Goal: Task Accomplishment & Management: Use online tool/utility

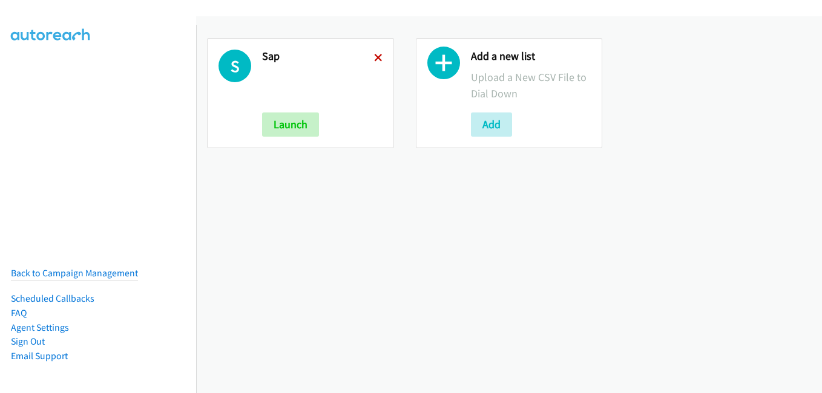
click at [375, 56] on icon at bounding box center [378, 58] width 8 height 8
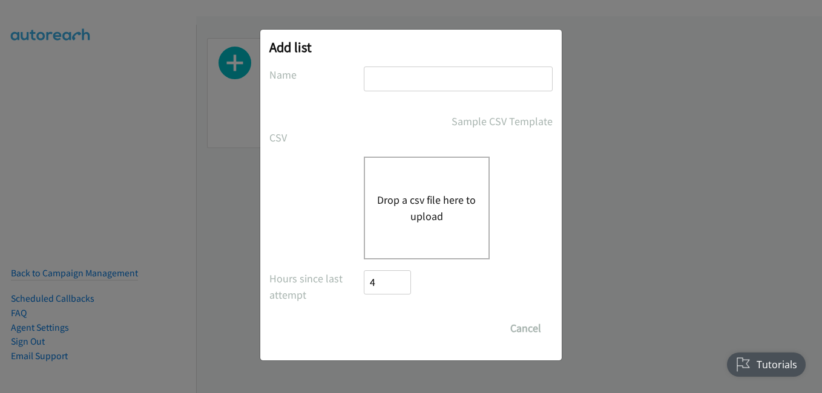
click at [415, 85] on input "text" at bounding box center [458, 79] width 189 height 25
type input "S"
click at [427, 179] on div "Drop a csv file here to upload" at bounding box center [427, 208] width 126 height 103
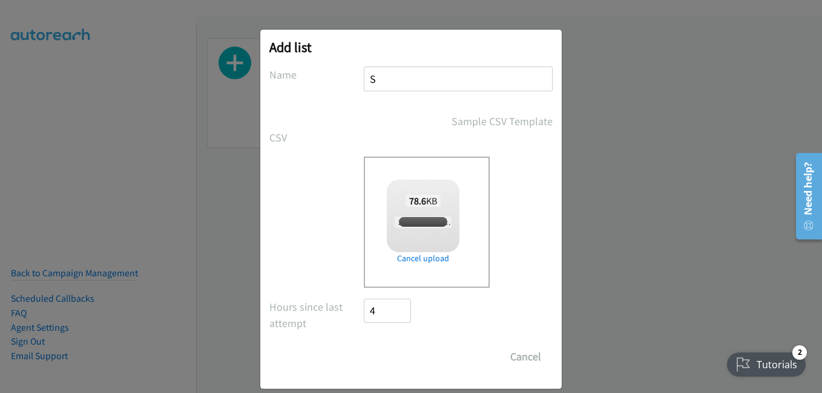
checkbox input "true"
click at [383, 357] on input "Save List" at bounding box center [396, 357] width 64 height 24
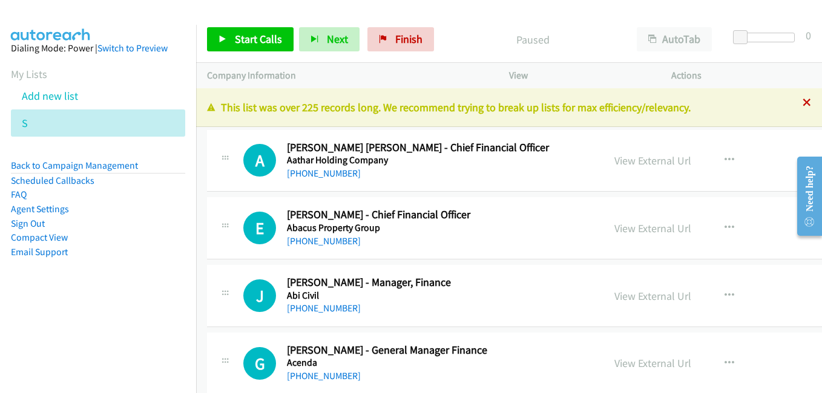
click at [803, 107] on icon at bounding box center [807, 103] width 8 height 8
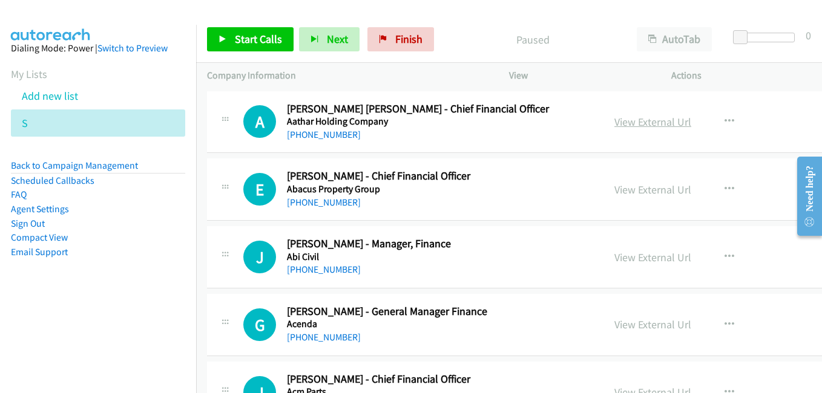
click at [651, 123] on link "View External Url" at bounding box center [652, 122] width 77 height 14
click at [647, 195] on link "View External Url" at bounding box center [652, 190] width 77 height 14
click at [637, 254] on link "View External Url" at bounding box center [652, 258] width 77 height 14
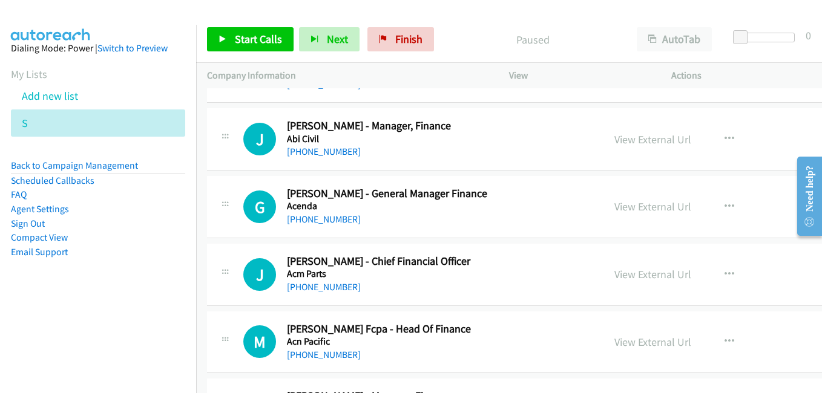
scroll to position [121, 0]
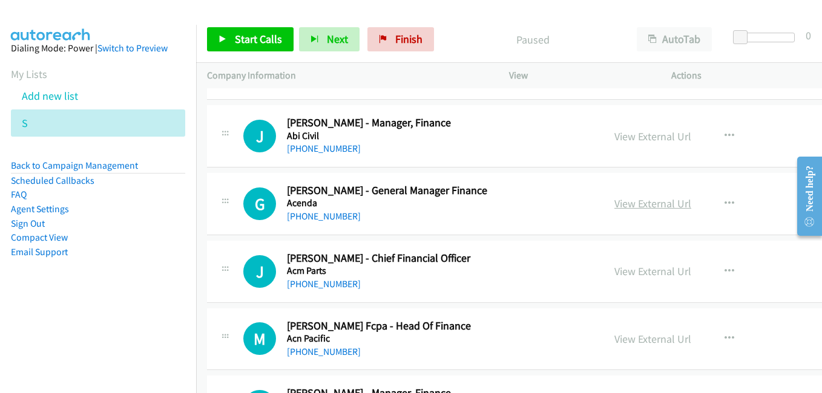
click at [640, 205] on link "View External Url" at bounding box center [652, 204] width 77 height 14
click at [646, 278] on link "View External Url" at bounding box center [652, 272] width 77 height 14
click at [629, 337] on link "View External Url" at bounding box center [652, 339] width 77 height 14
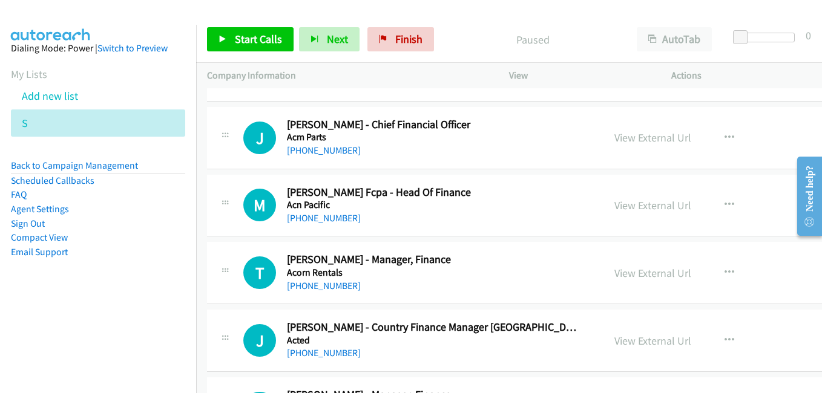
scroll to position [303, 0]
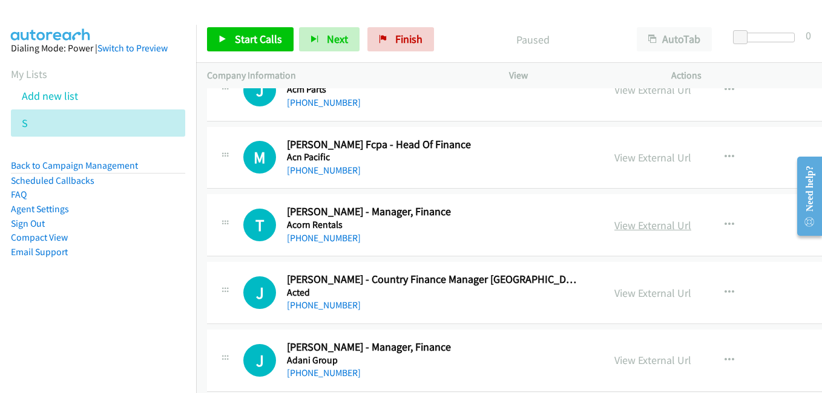
click at [647, 228] on link "View External Url" at bounding box center [652, 226] width 77 height 14
click at [645, 297] on link "View External Url" at bounding box center [652, 293] width 77 height 14
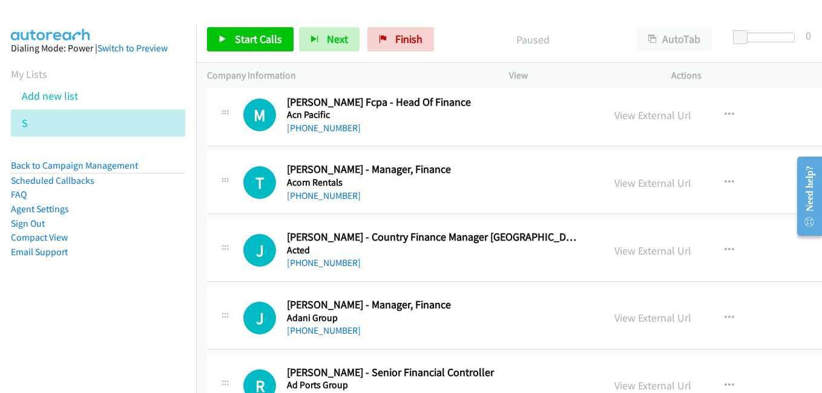
scroll to position [363, 0]
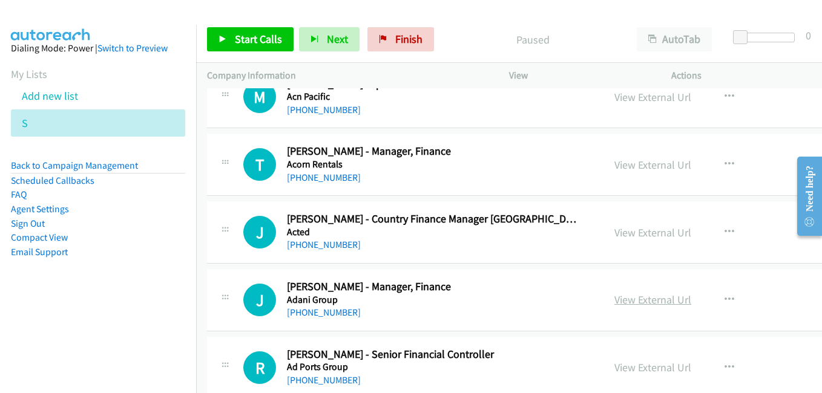
click at [640, 300] on link "View External Url" at bounding box center [652, 300] width 77 height 14
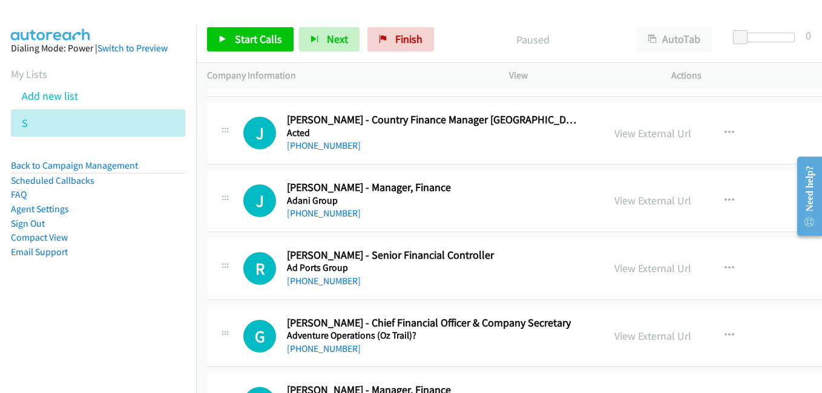
scroll to position [484, 0]
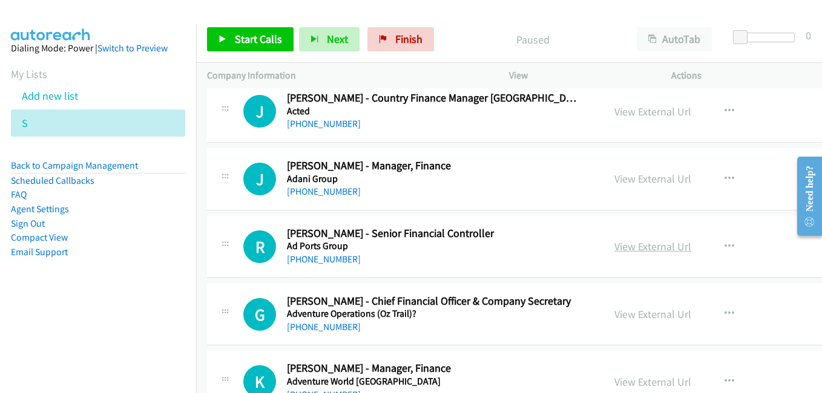
drag, startPoint x: 662, startPoint y: 247, endPoint x: 650, endPoint y: 245, distance: 12.2
click at [662, 247] on link "View External Url" at bounding box center [652, 247] width 77 height 14
click at [645, 315] on link "View External Url" at bounding box center [652, 315] width 77 height 14
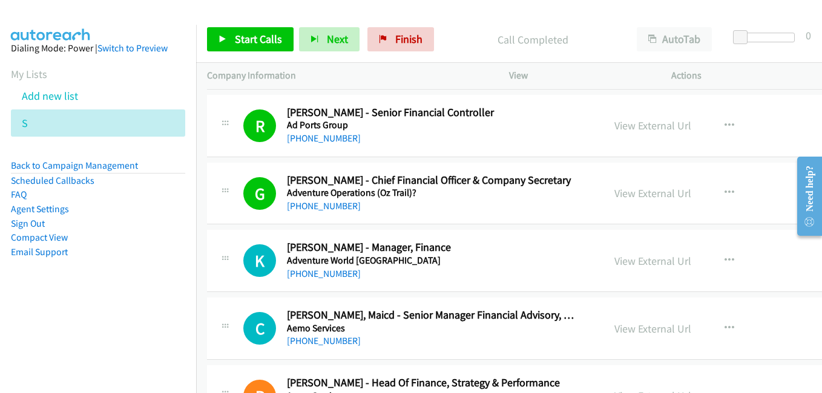
scroll to position [666, 0]
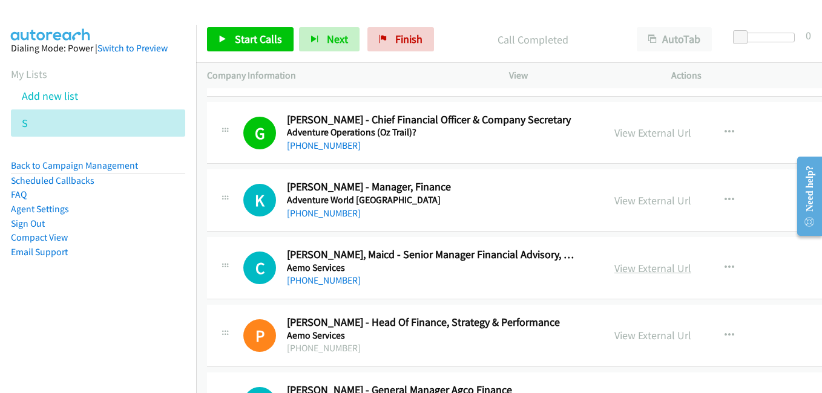
click at [640, 266] on link "View External Url" at bounding box center [652, 269] width 77 height 14
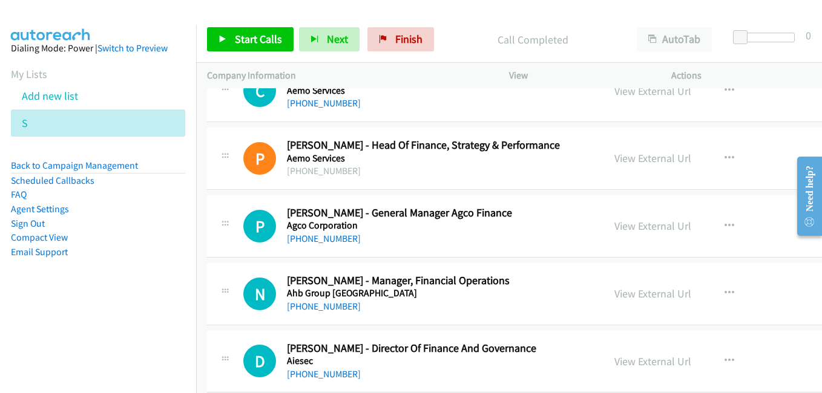
scroll to position [847, 0]
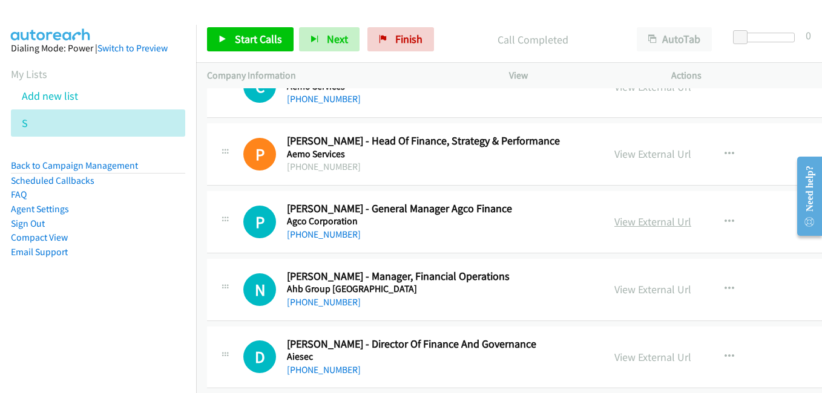
click at [617, 225] on link "View External Url" at bounding box center [652, 222] width 77 height 14
click at [628, 291] on link "View External Url" at bounding box center [652, 290] width 77 height 14
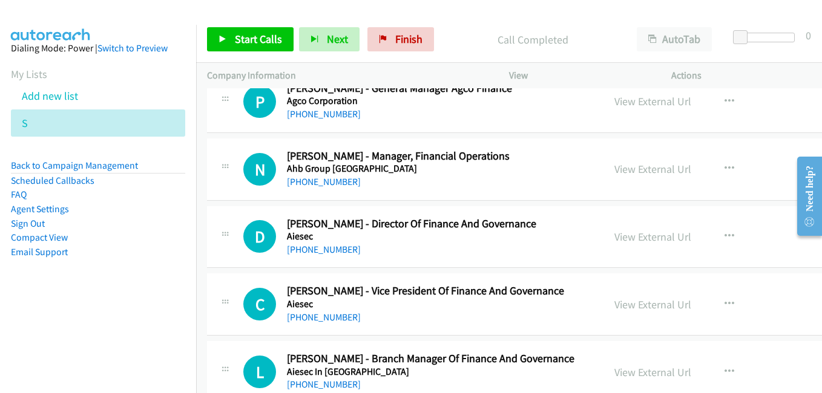
scroll to position [969, 0]
click at [619, 235] on link "View External Url" at bounding box center [652, 236] width 77 height 14
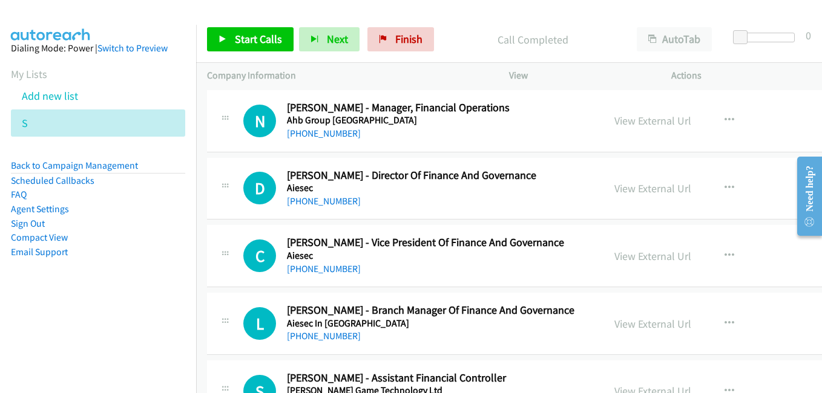
scroll to position [1029, 0]
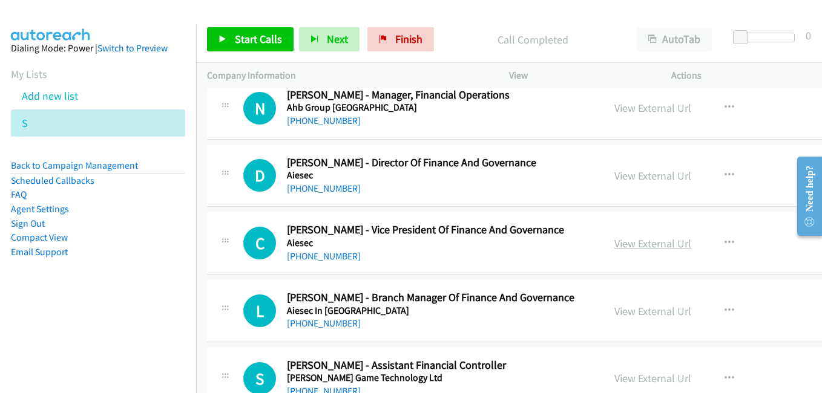
click at [621, 244] on link "View External Url" at bounding box center [652, 244] width 77 height 14
click at [635, 311] on link "View External Url" at bounding box center [652, 311] width 77 height 14
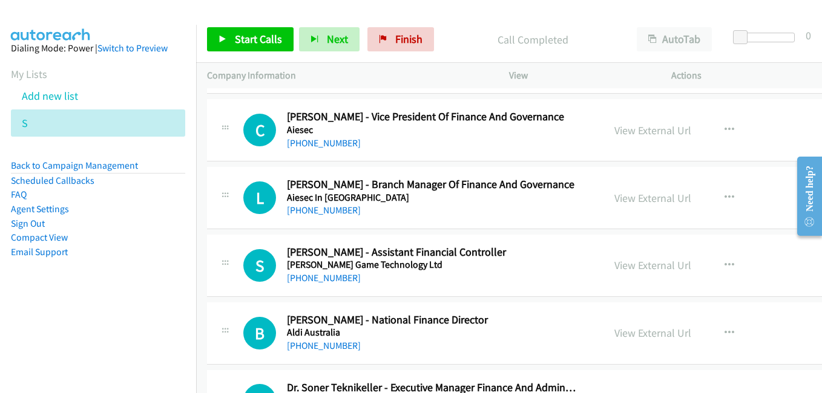
scroll to position [1150, 0]
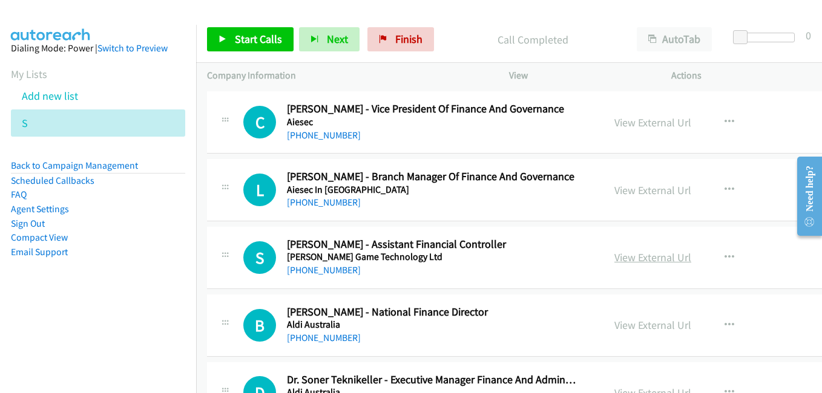
click at [642, 263] on link "View External Url" at bounding box center [652, 258] width 77 height 14
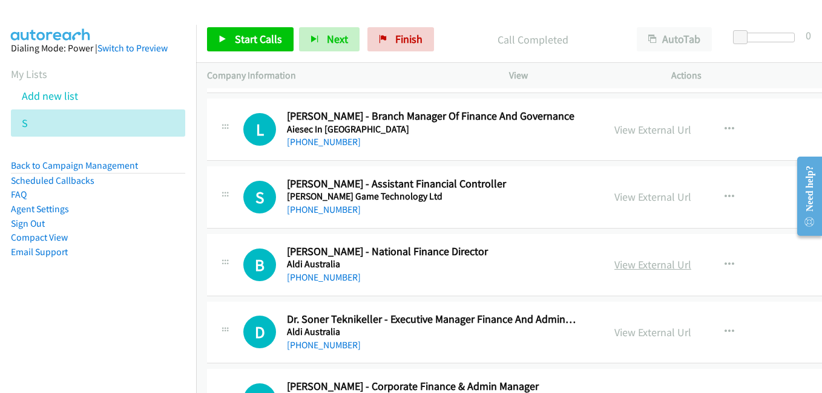
click at [654, 264] on link "View External Url" at bounding box center [652, 265] width 77 height 14
click at [650, 335] on link "View External Url" at bounding box center [652, 333] width 77 height 14
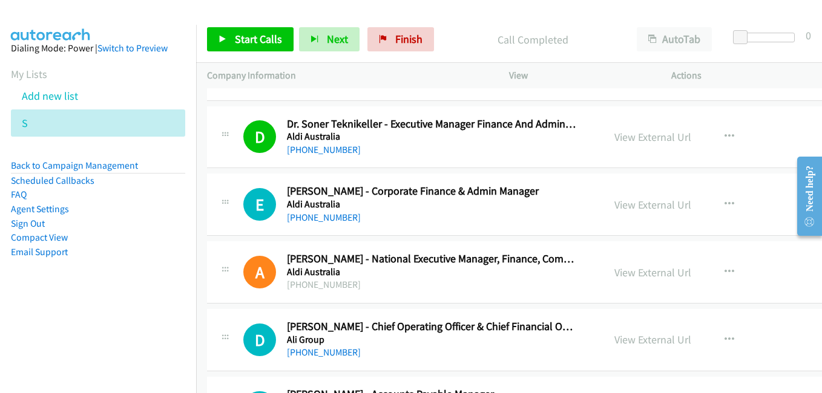
scroll to position [1392, 0]
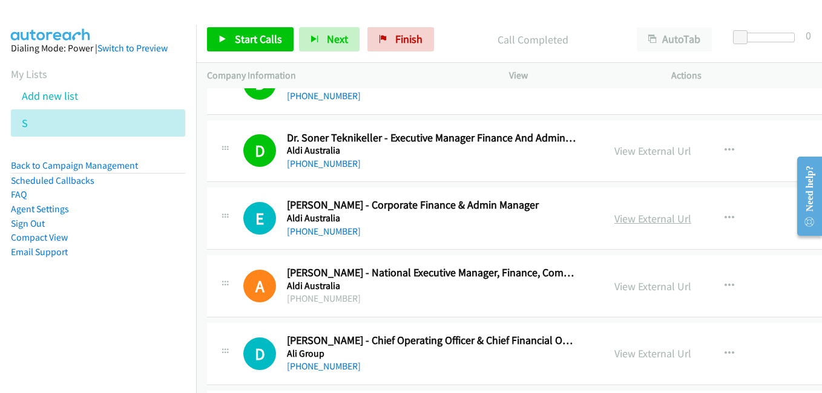
click at [637, 224] on link "View External Url" at bounding box center [652, 219] width 77 height 14
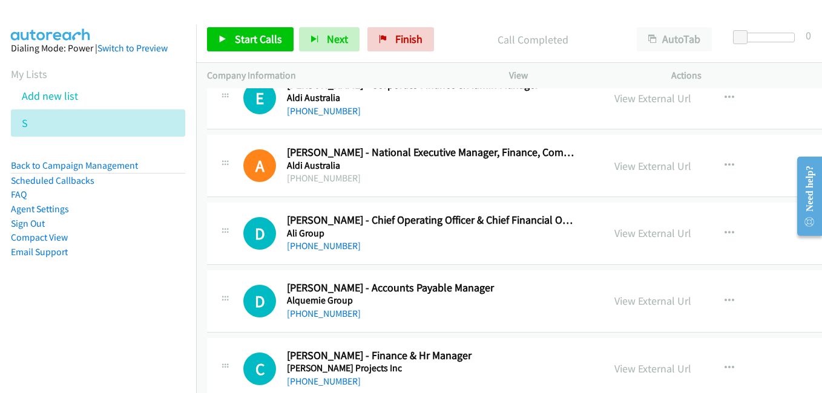
scroll to position [1513, 0]
drag, startPoint x: 630, startPoint y: 233, endPoint x: 613, endPoint y: 231, distance: 16.5
click at [630, 233] on link "View External Url" at bounding box center [652, 233] width 77 height 14
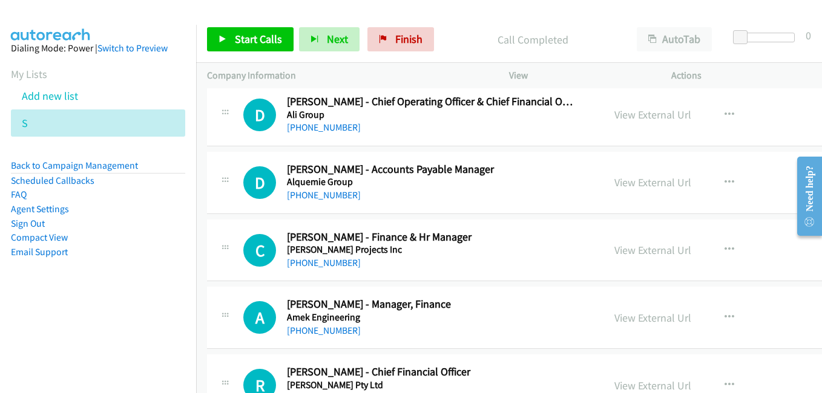
scroll to position [1634, 0]
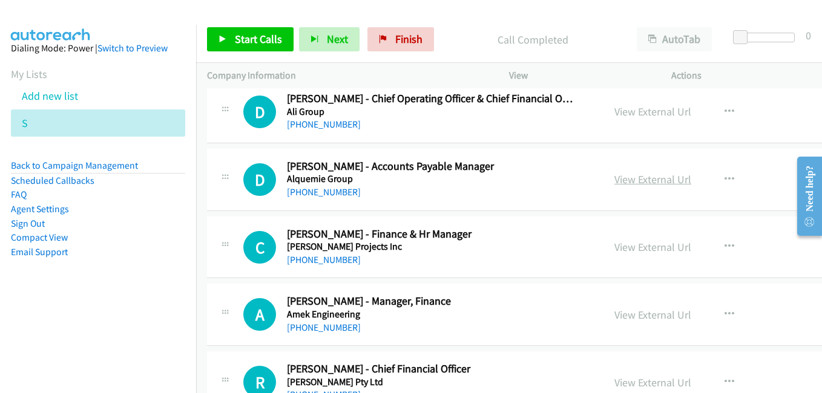
click at [644, 177] on link "View External Url" at bounding box center [652, 180] width 77 height 14
click at [643, 247] on link "View External Url" at bounding box center [652, 247] width 77 height 14
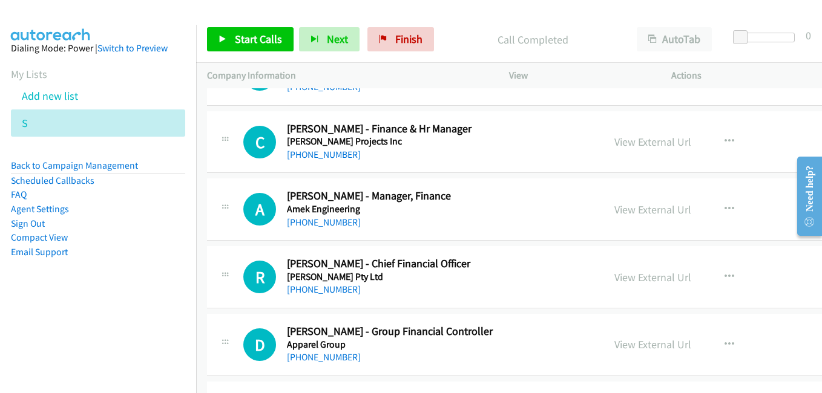
scroll to position [1755, 0]
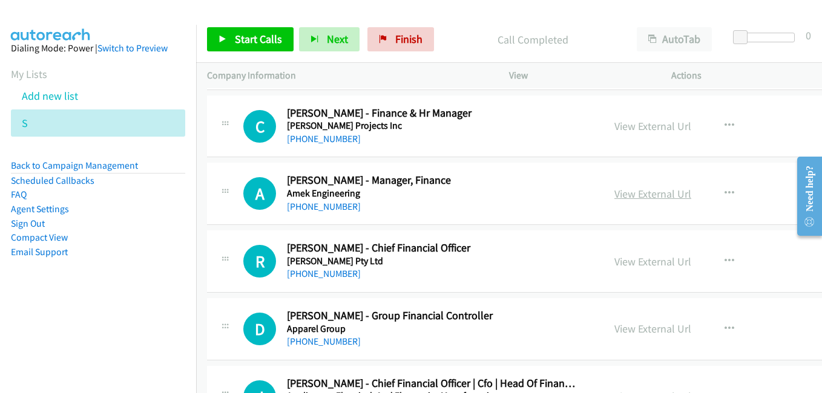
drag, startPoint x: 645, startPoint y: 199, endPoint x: 615, endPoint y: 194, distance: 30.6
click at [645, 199] on link "View External Url" at bounding box center [652, 194] width 77 height 14
drag, startPoint x: 643, startPoint y: 263, endPoint x: 591, endPoint y: 250, distance: 53.7
click at [643, 263] on link "View External Url" at bounding box center [652, 262] width 77 height 14
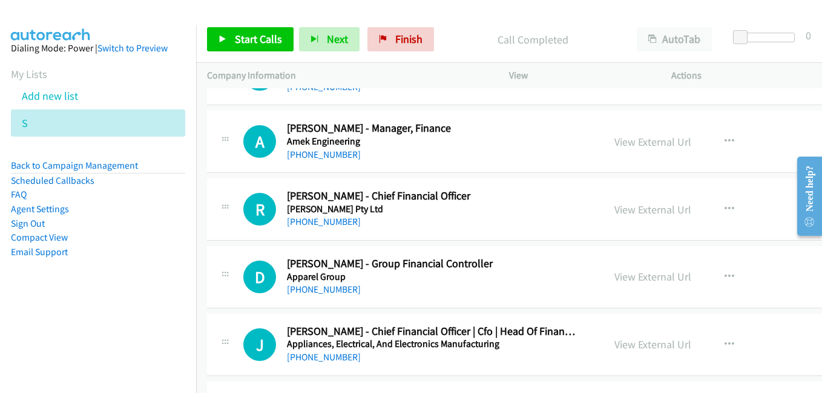
scroll to position [1877, 0]
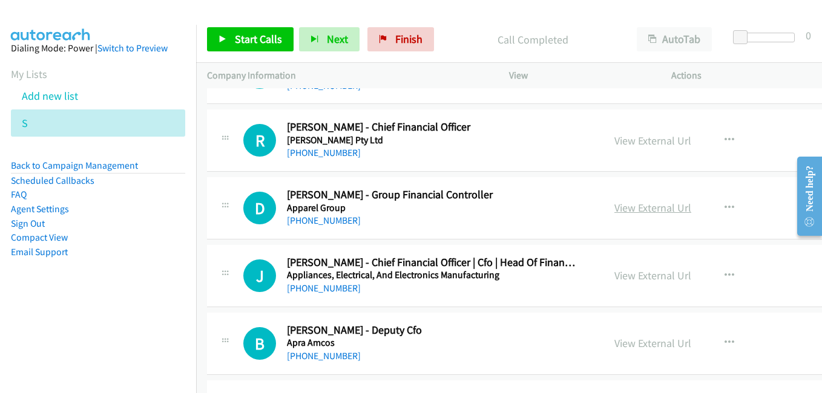
click at [651, 209] on link "View External Url" at bounding box center [652, 208] width 77 height 14
drag, startPoint x: 651, startPoint y: 275, endPoint x: 636, endPoint y: 277, distance: 15.2
click at [651, 275] on link "View External Url" at bounding box center [652, 276] width 77 height 14
click at [622, 342] on link "View External Url" at bounding box center [652, 344] width 77 height 14
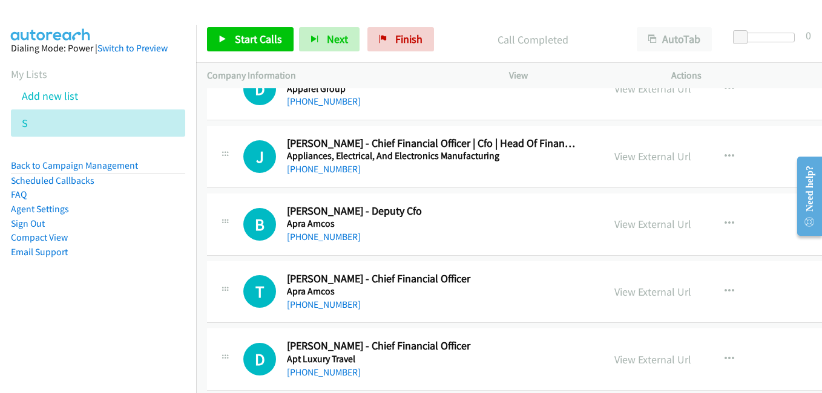
scroll to position [1998, 0]
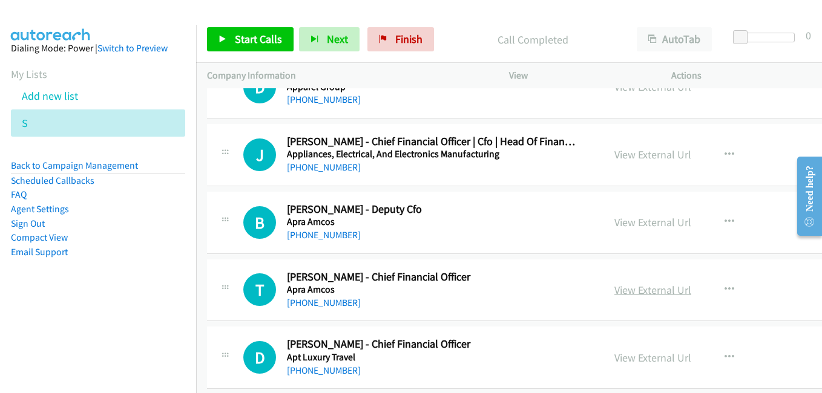
click at [634, 290] on link "View External Url" at bounding box center [652, 290] width 77 height 14
click at [629, 359] on link "View External Url" at bounding box center [652, 358] width 77 height 14
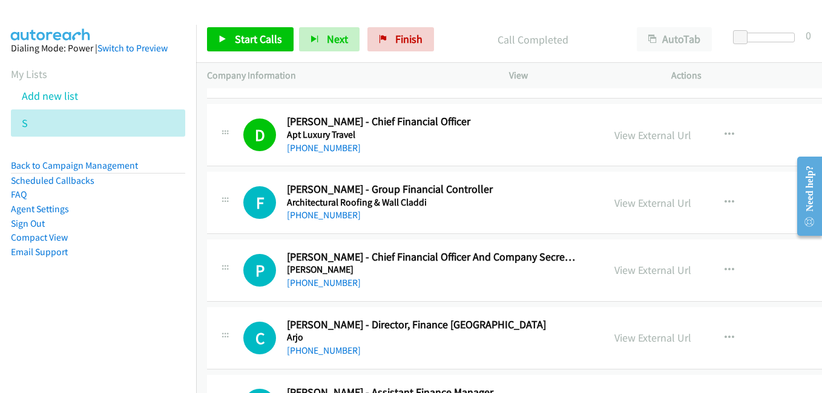
scroll to position [2240, 0]
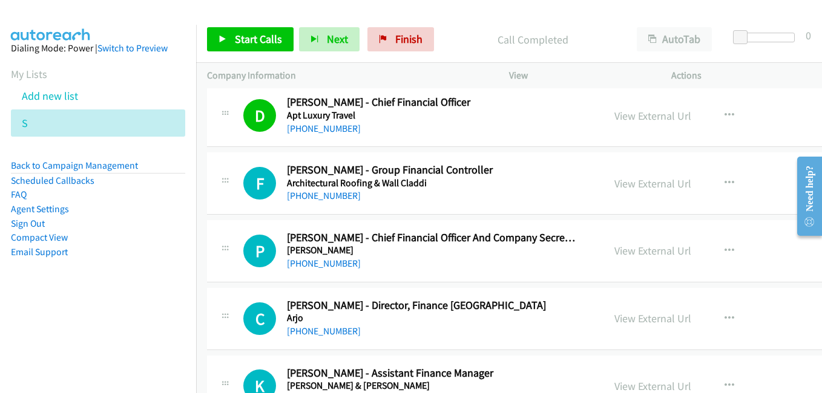
drag, startPoint x: 622, startPoint y: 181, endPoint x: 530, endPoint y: 153, distance: 95.6
click at [622, 181] on link "View External Url" at bounding box center [652, 184] width 77 height 14
click at [633, 255] on link "View External Url" at bounding box center [652, 251] width 77 height 14
drag, startPoint x: 646, startPoint y: 315, endPoint x: 618, endPoint y: 309, distance: 28.5
click at [646, 315] on link "View External Url" at bounding box center [652, 319] width 77 height 14
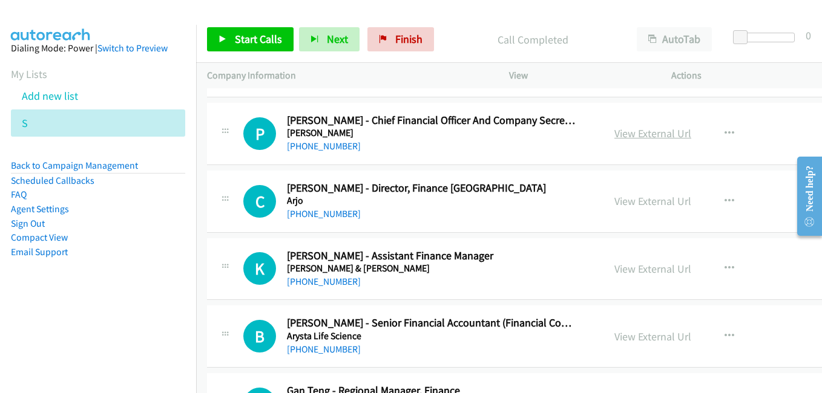
scroll to position [2361, 0]
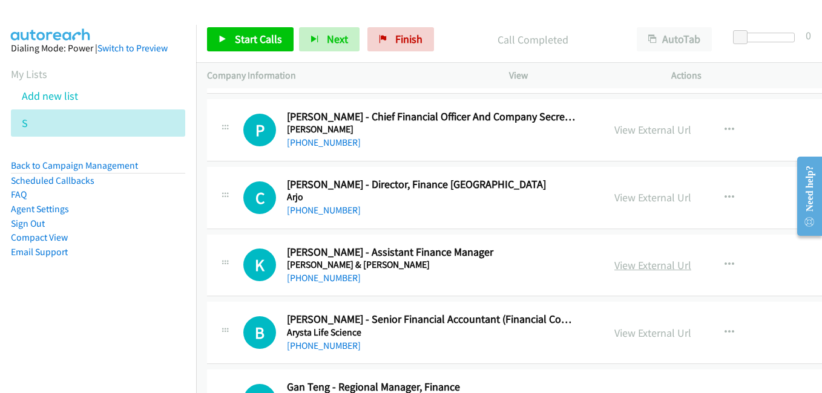
click at [614, 262] on link "View External Url" at bounding box center [652, 265] width 77 height 14
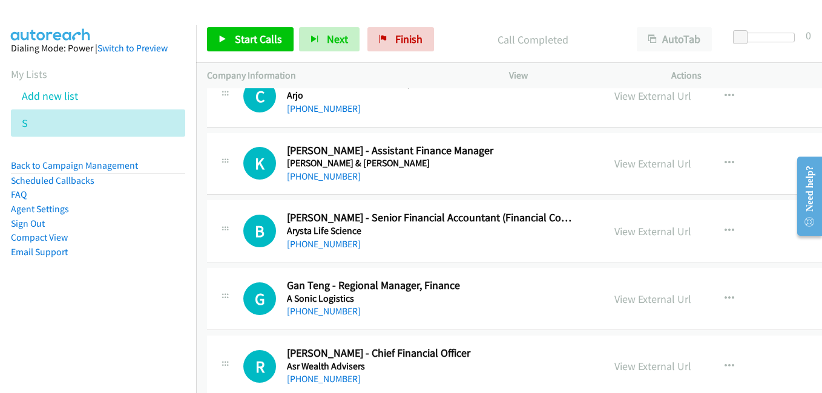
scroll to position [2482, 0]
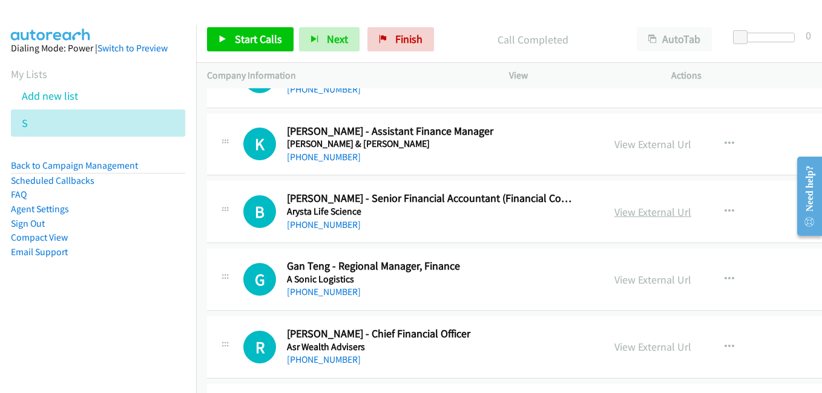
click at [642, 208] on link "View External Url" at bounding box center [652, 212] width 77 height 14
click at [650, 287] on div "View External Url" at bounding box center [652, 280] width 77 height 16
click at [646, 280] on link "View External Url" at bounding box center [652, 280] width 77 height 14
drag, startPoint x: 631, startPoint y: 346, endPoint x: 489, endPoint y: 263, distance: 164.7
click at [631, 346] on link "View External Url" at bounding box center [652, 347] width 77 height 14
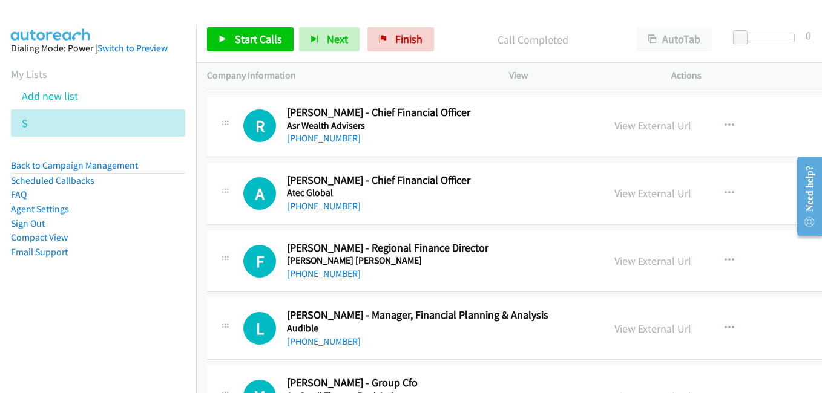
scroll to position [2724, 0]
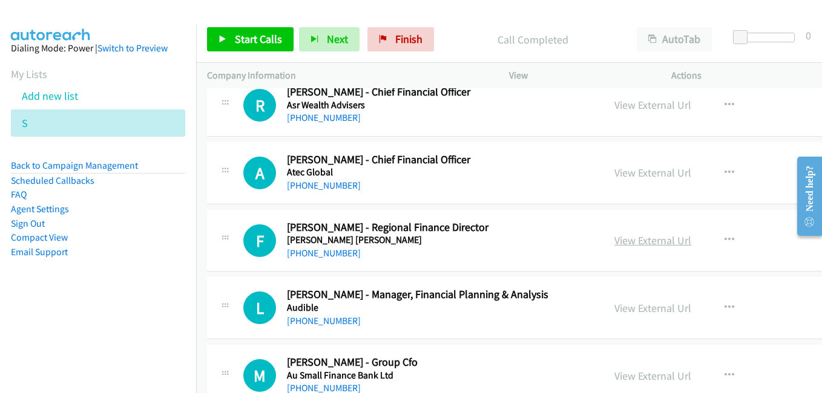
click at [632, 241] on link "View External Url" at bounding box center [652, 241] width 77 height 14
click at [639, 307] on link "View External Url" at bounding box center [652, 308] width 77 height 14
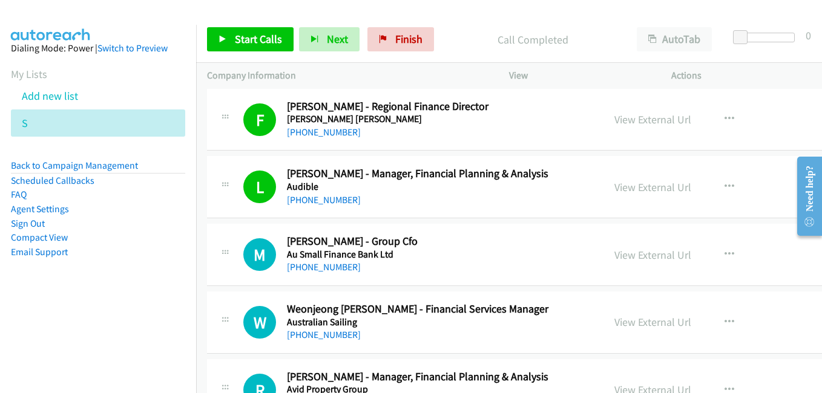
scroll to position [2906, 0]
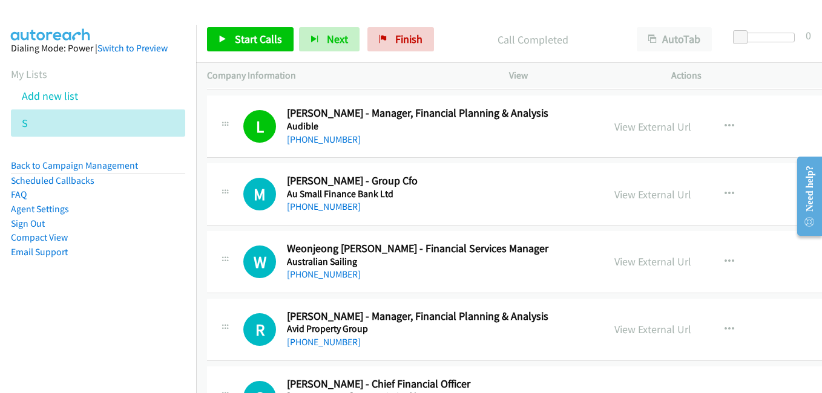
drag, startPoint x: 636, startPoint y: 194, endPoint x: 587, endPoint y: 166, distance: 56.6
click at [636, 194] on link "View External Url" at bounding box center [652, 195] width 77 height 14
click at [654, 261] on link "View External Url" at bounding box center [652, 262] width 77 height 14
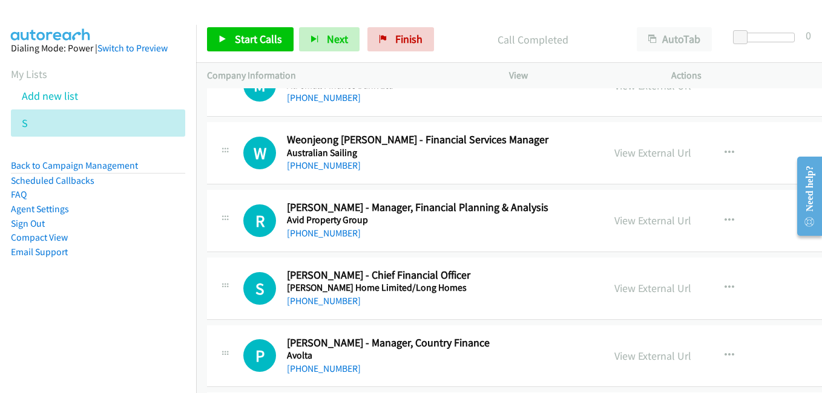
scroll to position [3027, 0]
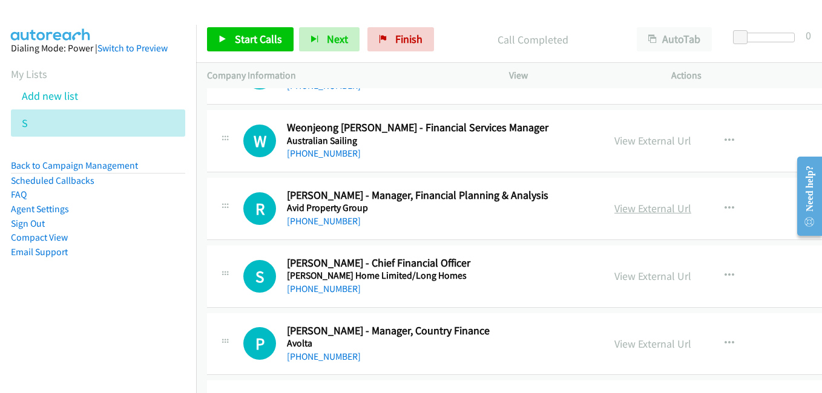
click at [631, 204] on link "View External Url" at bounding box center [652, 209] width 77 height 14
click at [646, 282] on link "View External Url" at bounding box center [652, 276] width 77 height 14
drag, startPoint x: 645, startPoint y: 340, endPoint x: 472, endPoint y: 242, distance: 199.5
click at [645, 340] on link "View External Url" at bounding box center [652, 344] width 77 height 14
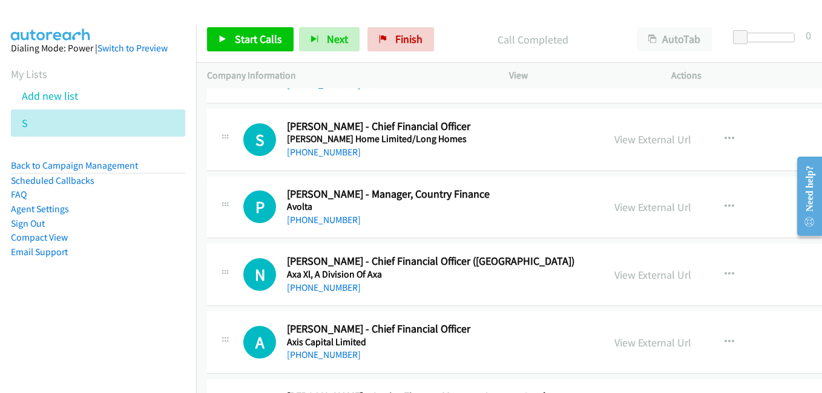
scroll to position [3208, 0]
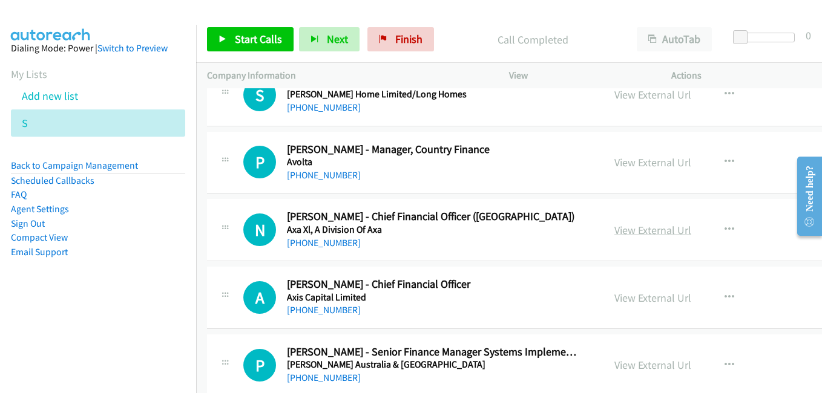
click at [638, 231] on link "View External Url" at bounding box center [652, 230] width 77 height 14
click at [631, 301] on link "View External Url" at bounding box center [652, 298] width 77 height 14
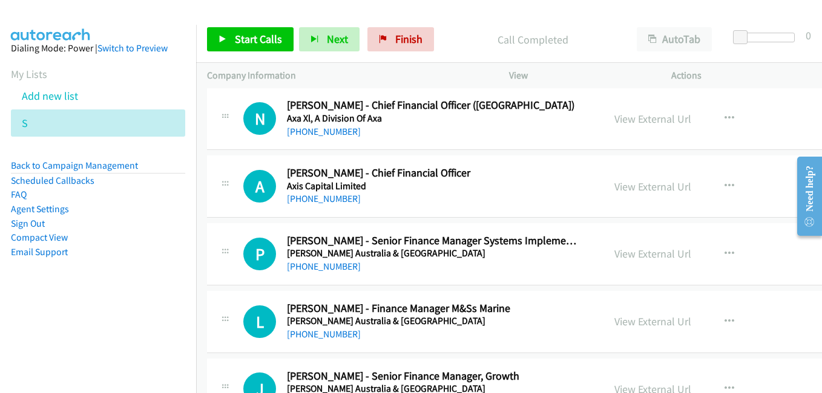
scroll to position [3329, 0]
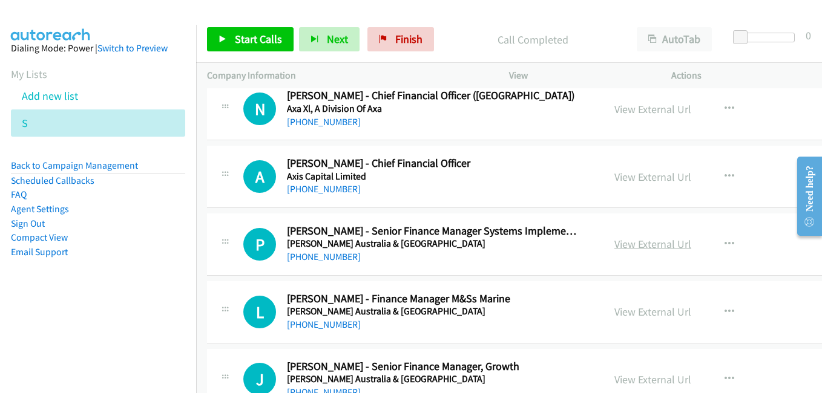
click at [650, 248] on link "View External Url" at bounding box center [652, 244] width 77 height 14
drag, startPoint x: 642, startPoint y: 310, endPoint x: 521, endPoint y: 229, distance: 145.4
click at [642, 310] on link "View External Url" at bounding box center [652, 312] width 77 height 14
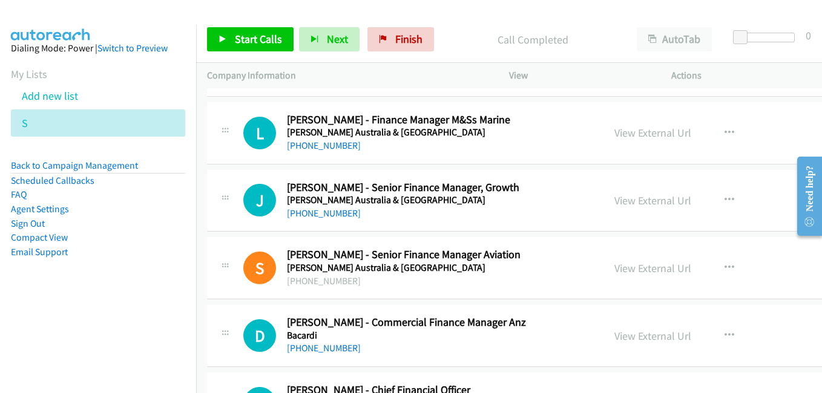
scroll to position [3511, 0]
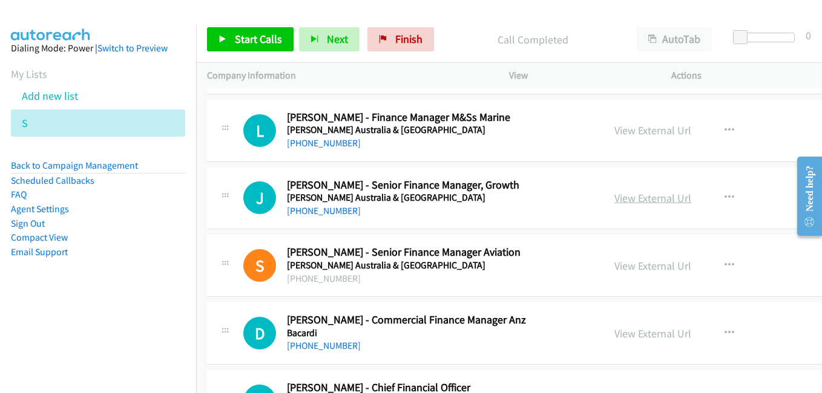
click at [640, 198] on link "View External Url" at bounding box center [652, 198] width 77 height 14
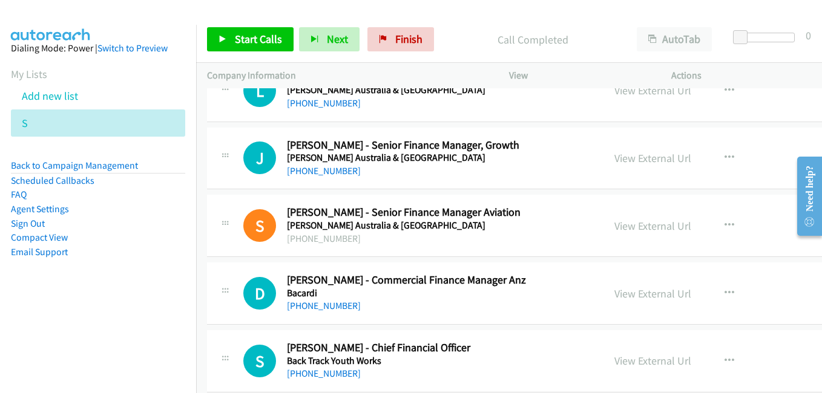
scroll to position [3571, 0]
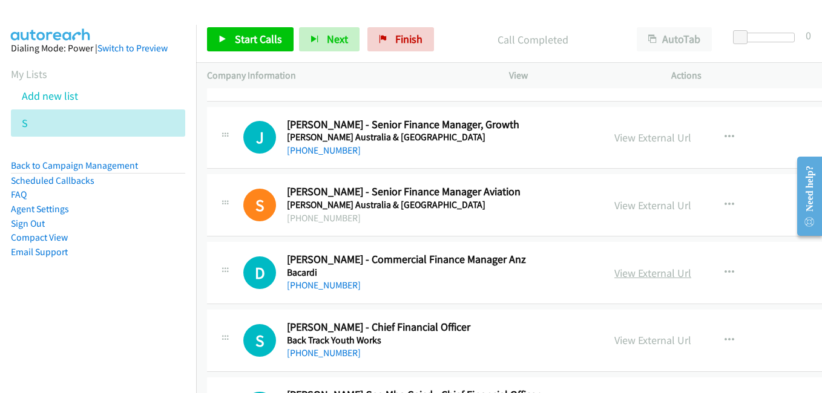
click at [638, 274] on link "View External Url" at bounding box center [652, 273] width 77 height 14
drag, startPoint x: 630, startPoint y: 336, endPoint x: 623, endPoint y: 332, distance: 7.6
click at [630, 336] on link "View External Url" at bounding box center [652, 341] width 77 height 14
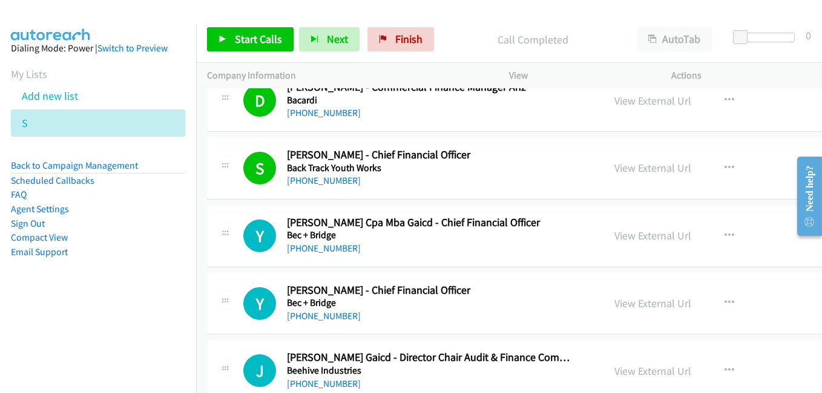
scroll to position [3814, 0]
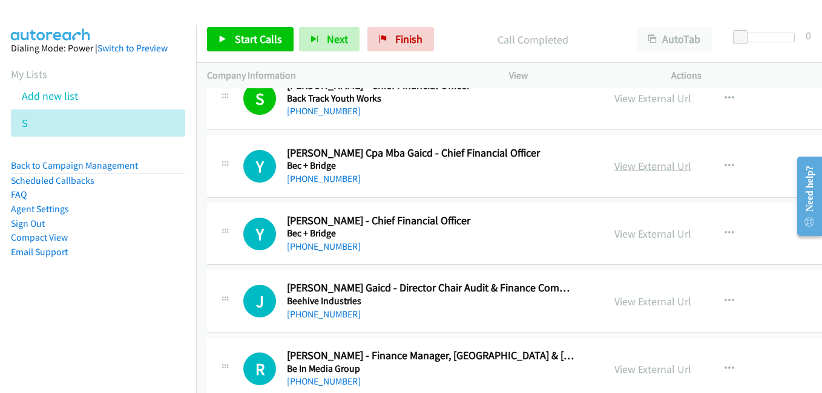
click at [637, 164] on link "View External Url" at bounding box center [652, 166] width 77 height 14
drag, startPoint x: 648, startPoint y: 232, endPoint x: 566, endPoint y: 215, distance: 83.5
click at [648, 232] on link "View External Url" at bounding box center [652, 234] width 77 height 14
drag, startPoint x: 638, startPoint y: 301, endPoint x: 567, endPoint y: 283, distance: 73.3
click at [638, 301] on link "View External Url" at bounding box center [652, 302] width 77 height 14
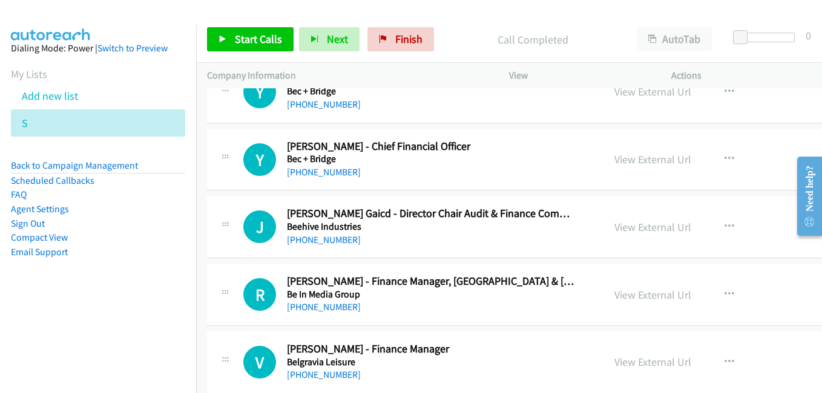
scroll to position [3935, 0]
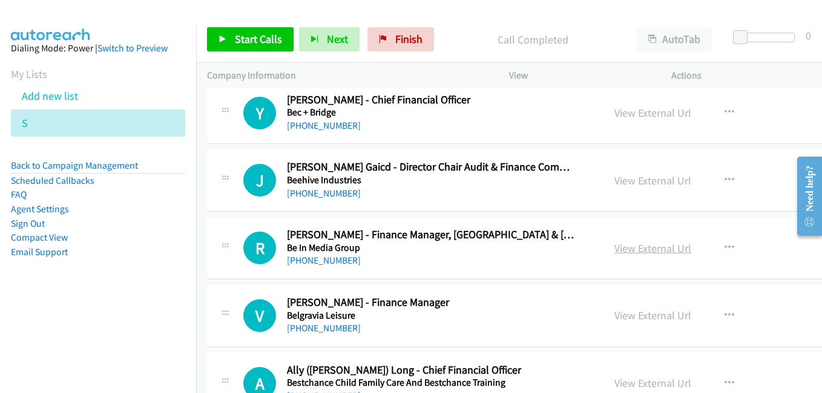
click at [643, 252] on link "View External Url" at bounding box center [652, 249] width 77 height 14
click at [656, 317] on link "View External Url" at bounding box center [652, 316] width 77 height 14
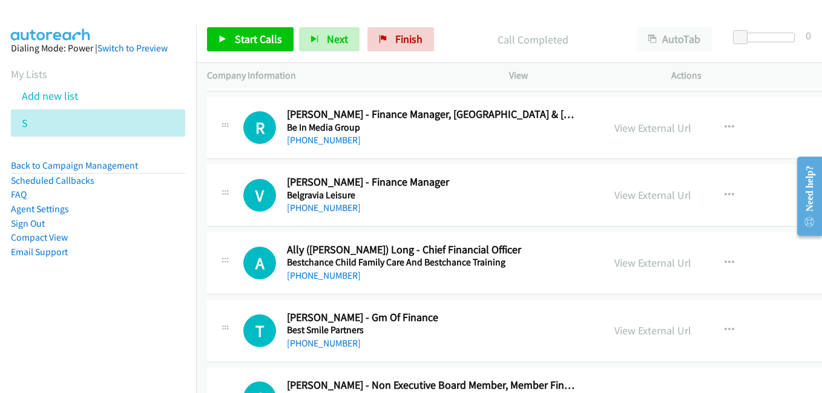
scroll to position [4056, 0]
click at [633, 267] on link "View External Url" at bounding box center [652, 262] width 77 height 14
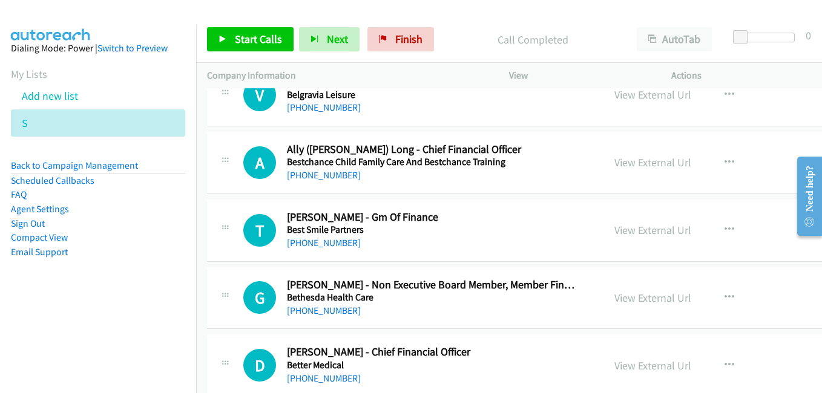
scroll to position [4177, 0]
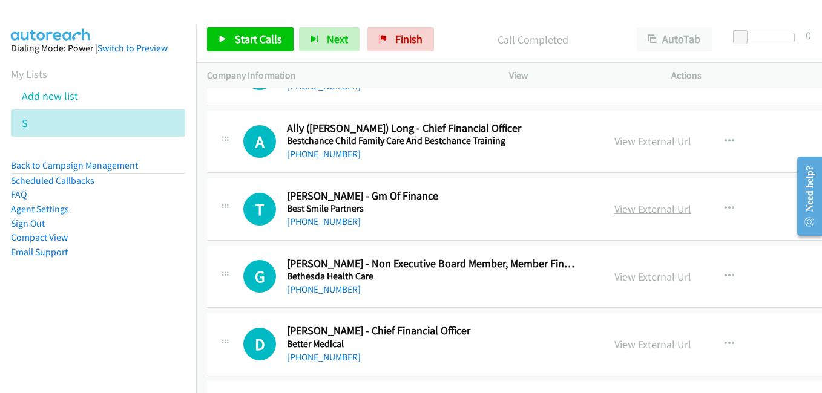
click at [646, 204] on link "View External Url" at bounding box center [652, 209] width 77 height 14
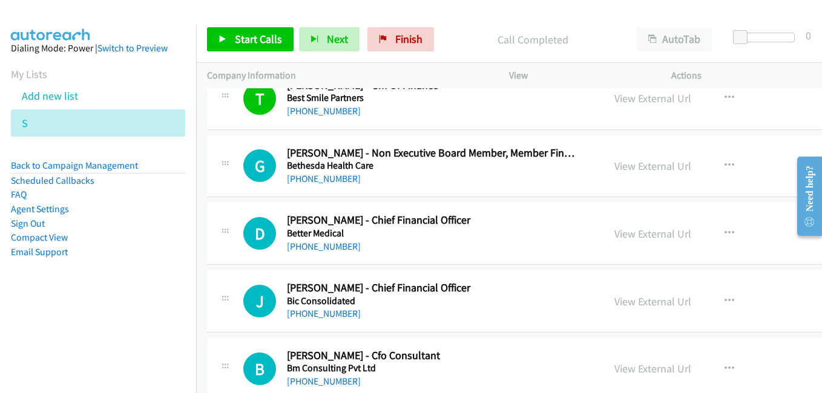
scroll to position [4298, 0]
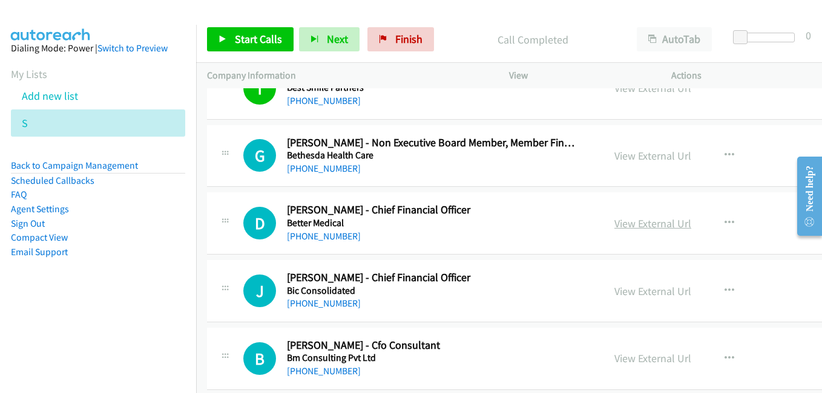
click at [646, 225] on link "View External Url" at bounding box center [652, 224] width 77 height 14
drag, startPoint x: 662, startPoint y: 292, endPoint x: 640, endPoint y: 286, distance: 22.6
click at [662, 292] on link "View External Url" at bounding box center [652, 292] width 77 height 14
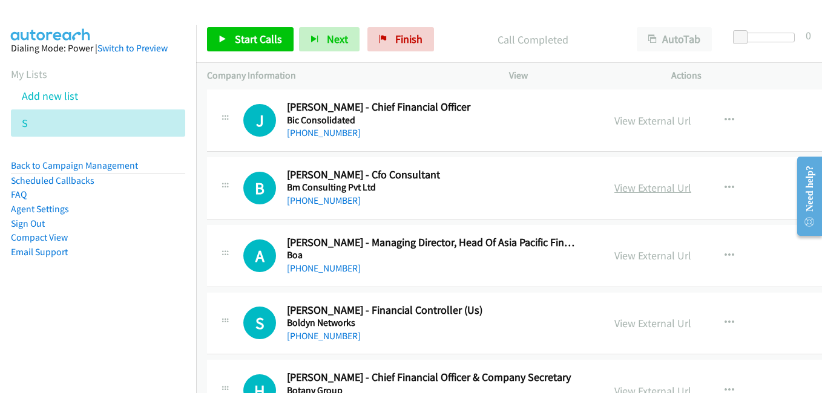
scroll to position [4479, 0]
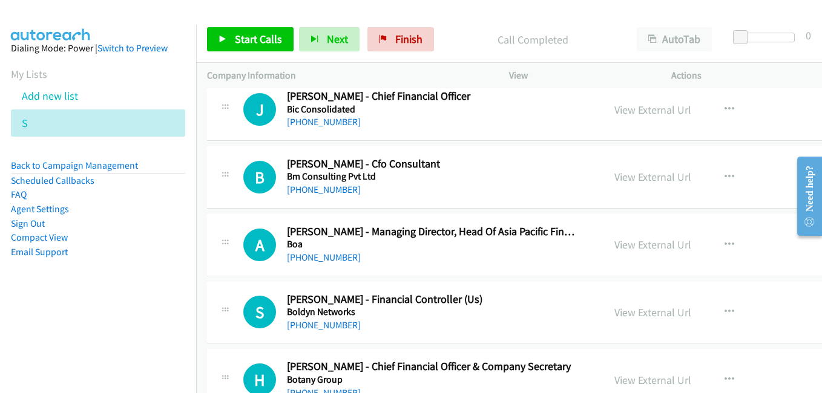
drag, startPoint x: 642, startPoint y: 249, endPoint x: 375, endPoint y: 133, distance: 291.5
click at [642, 249] on link "View External Url" at bounding box center [652, 245] width 77 height 14
click at [657, 312] on link "View External Url" at bounding box center [652, 313] width 77 height 14
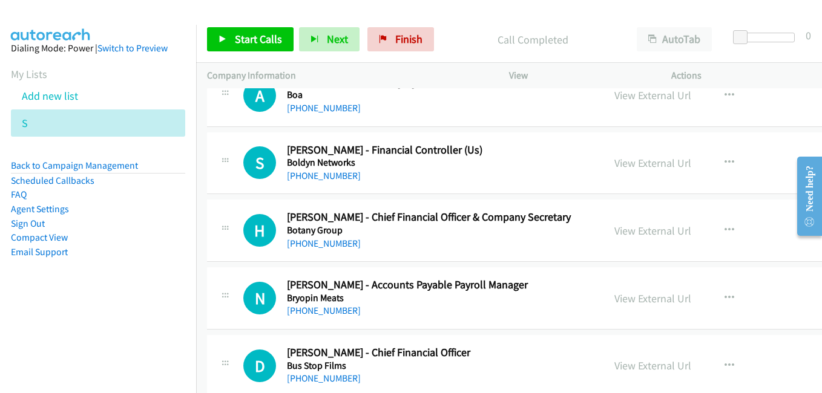
scroll to position [4661, 0]
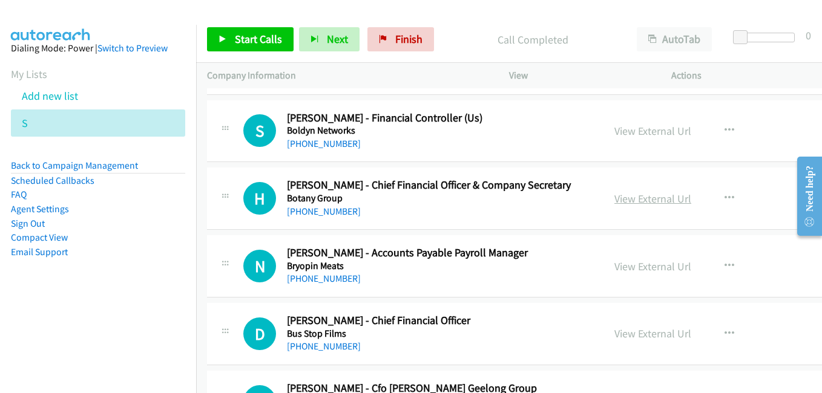
click at [643, 196] on link "View External Url" at bounding box center [652, 199] width 77 height 14
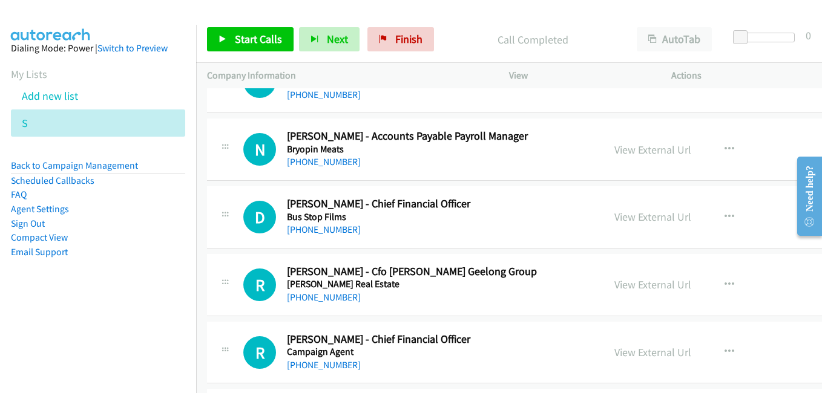
scroll to position [4782, 0]
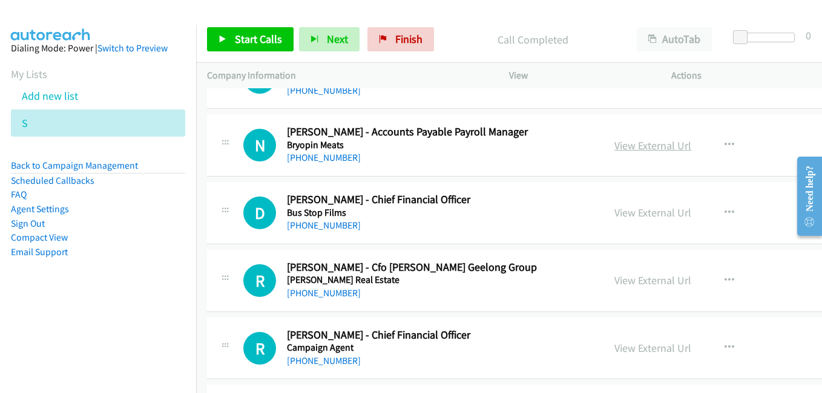
click at [649, 142] on link "View External Url" at bounding box center [652, 146] width 77 height 14
click at [641, 216] on link "View External Url" at bounding box center [652, 213] width 77 height 14
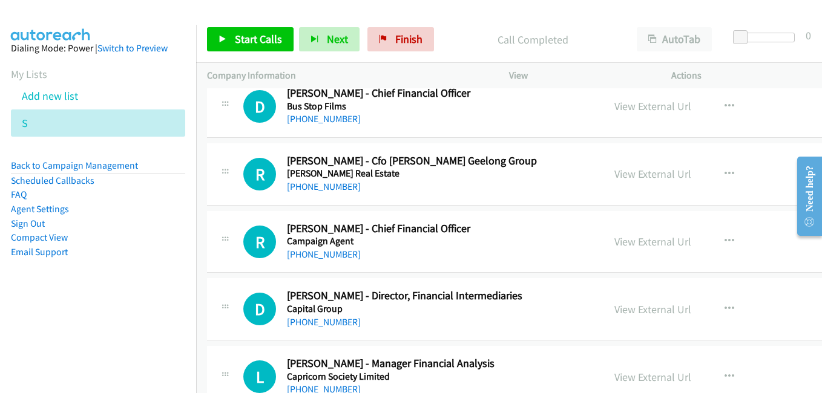
scroll to position [4903, 0]
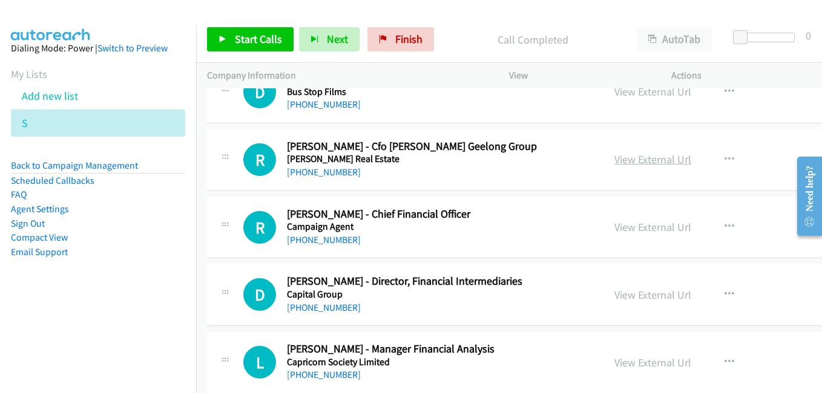
click at [647, 163] on link "View External Url" at bounding box center [652, 160] width 77 height 14
click at [637, 229] on link "View External Url" at bounding box center [652, 227] width 77 height 14
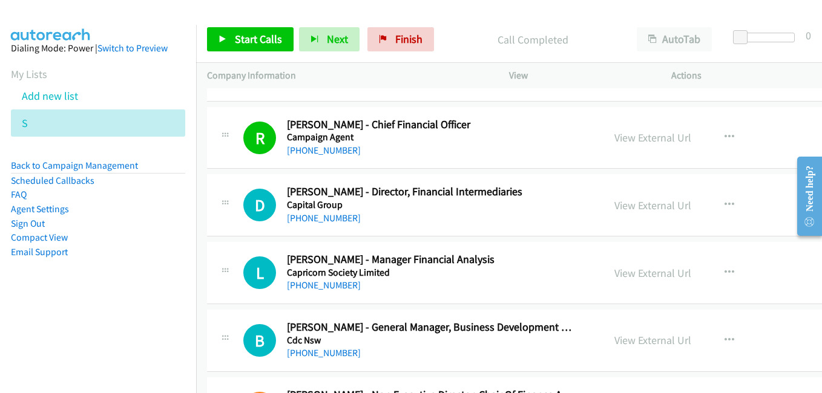
scroll to position [5024, 0]
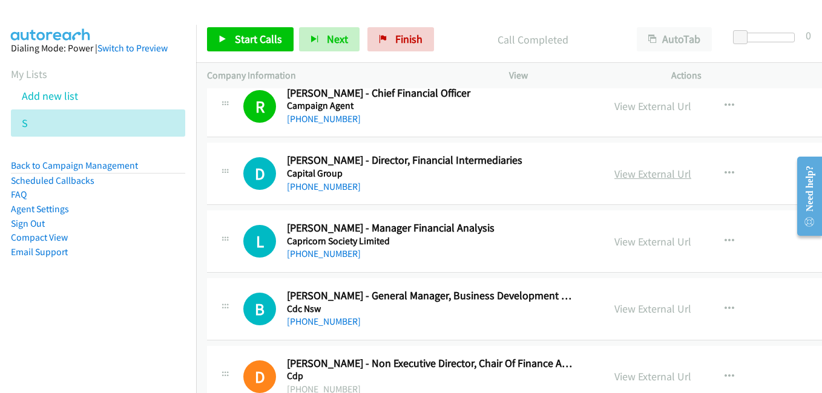
drag, startPoint x: 652, startPoint y: 179, endPoint x: 642, endPoint y: 177, distance: 9.8
click at [652, 179] on link "View External Url" at bounding box center [652, 174] width 77 height 14
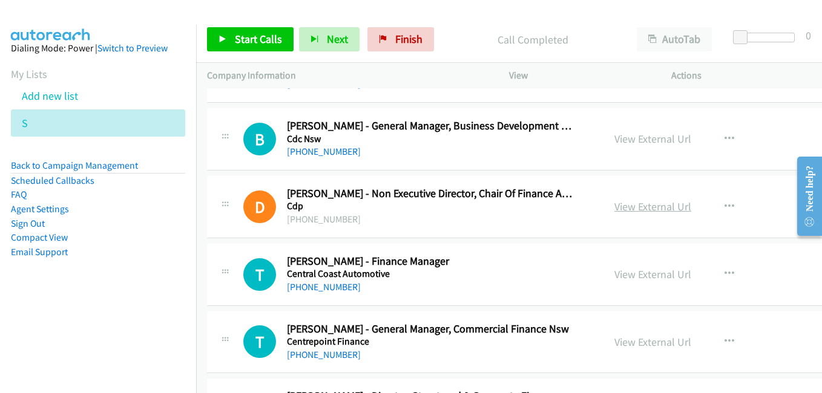
scroll to position [5206, 0]
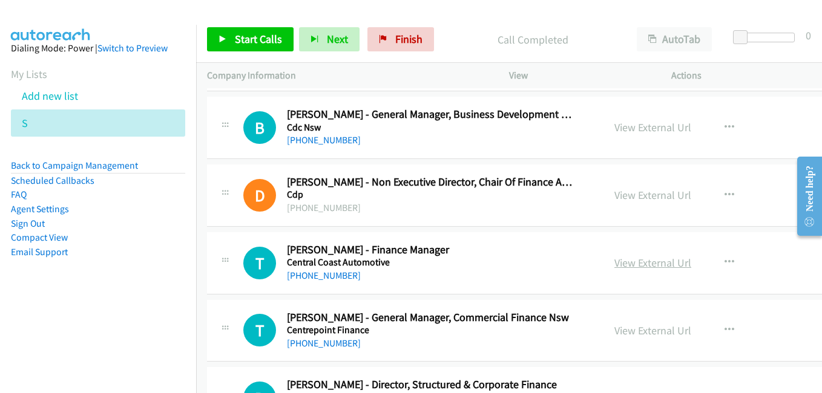
click at [636, 264] on link "View External Url" at bounding box center [652, 263] width 77 height 14
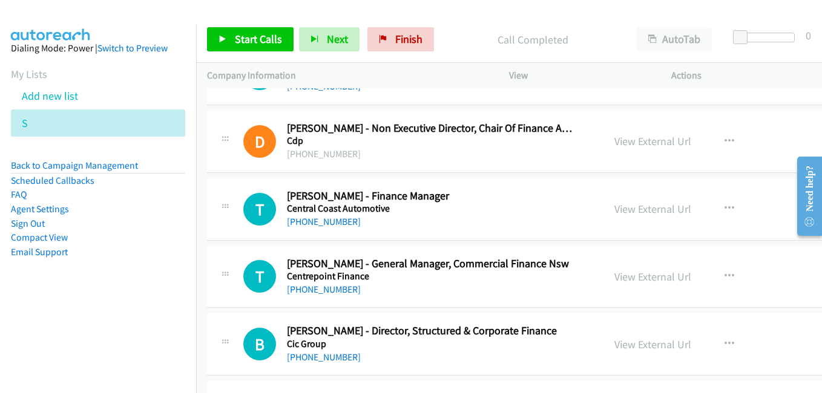
scroll to position [5327, 0]
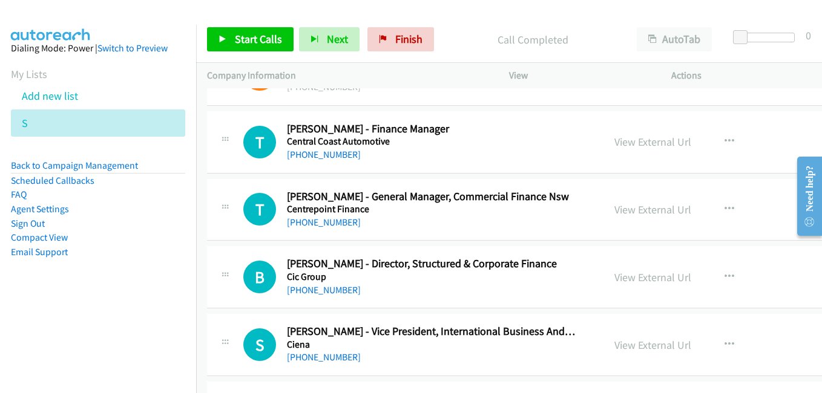
drag, startPoint x: 652, startPoint y: 211, endPoint x: 166, endPoint y: 1, distance: 529.0
click at [661, 212] on link "View External Url" at bounding box center [652, 210] width 77 height 14
click at [633, 278] on link "View External Url" at bounding box center [652, 278] width 77 height 14
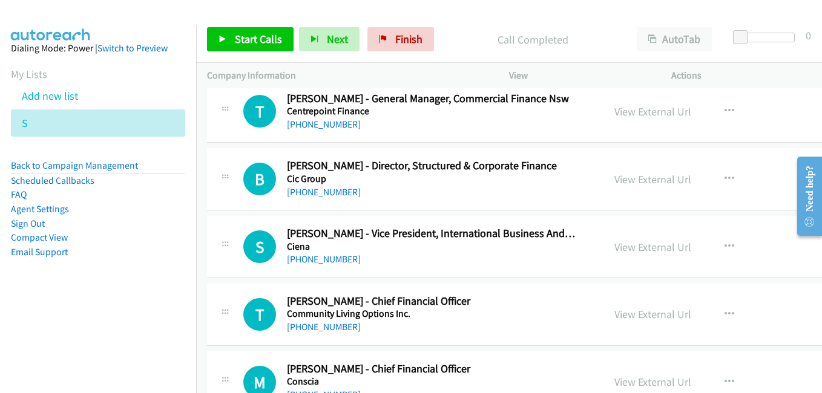
scroll to position [5448, 0]
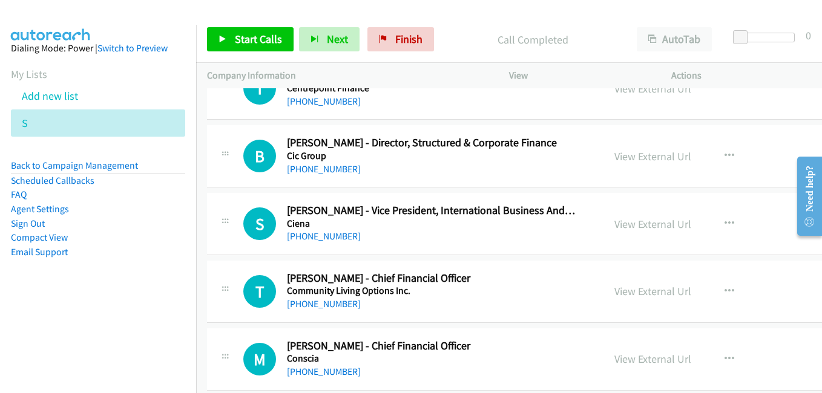
drag, startPoint x: 630, startPoint y: 224, endPoint x: 405, endPoint y: 82, distance: 265.5
click at [614, 228] on link "View External Url" at bounding box center [652, 224] width 77 height 14
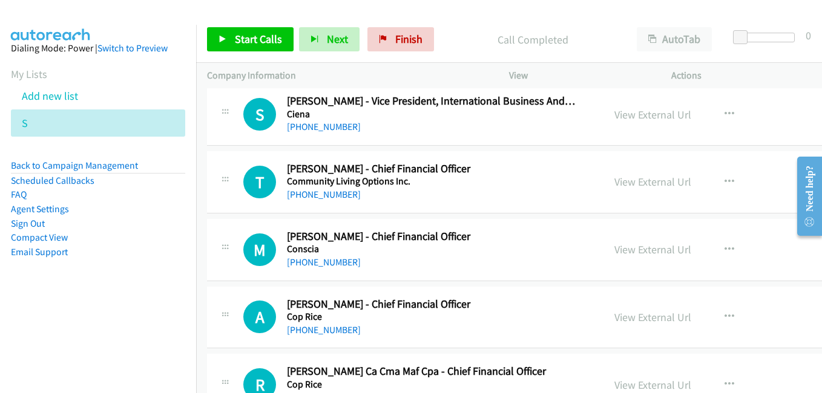
scroll to position [5569, 0]
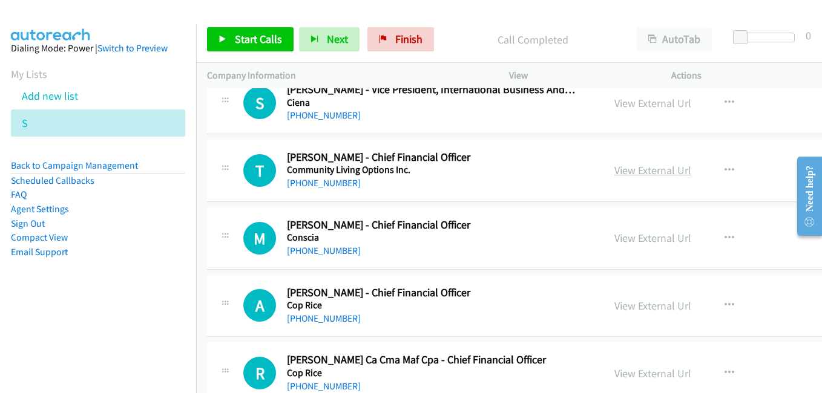
drag, startPoint x: 639, startPoint y: 167, endPoint x: 620, endPoint y: 168, distance: 18.8
click at [639, 167] on link "View External Url" at bounding box center [652, 170] width 77 height 14
click at [630, 242] on link "View External Url" at bounding box center [652, 238] width 77 height 14
click at [628, 309] on link "View External Url" at bounding box center [652, 306] width 77 height 14
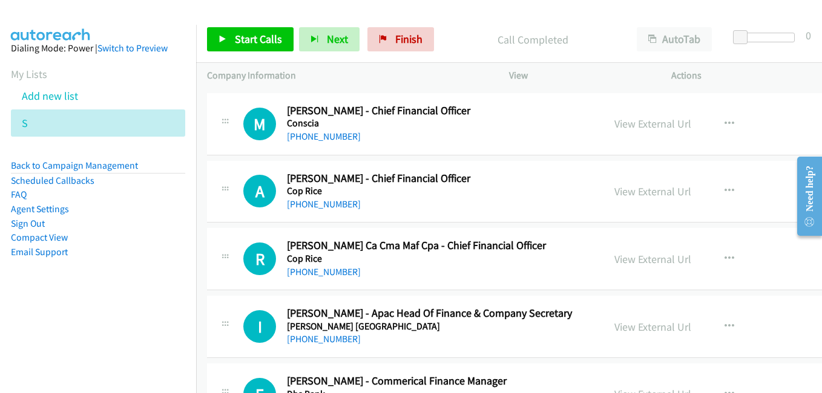
scroll to position [5690, 0]
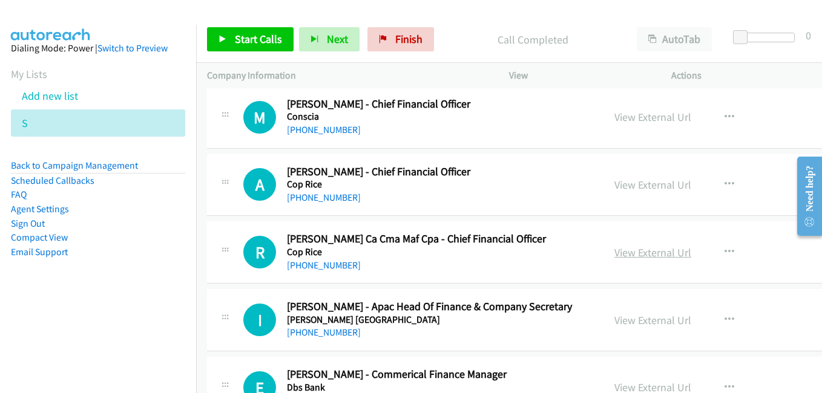
click at [656, 257] on link "View External Url" at bounding box center [652, 253] width 77 height 14
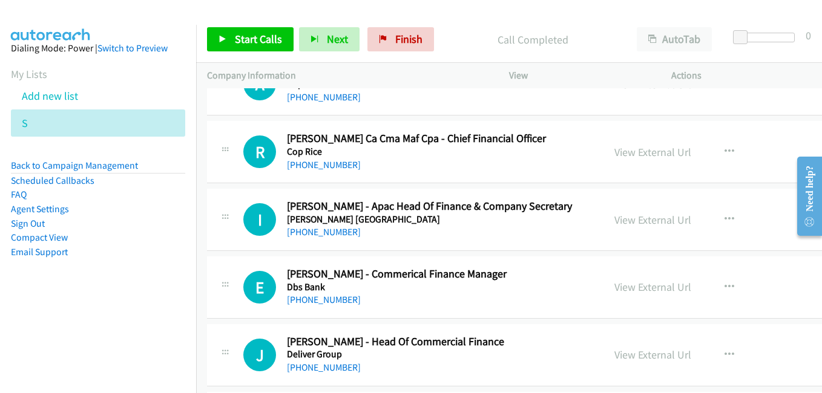
scroll to position [5811, 0]
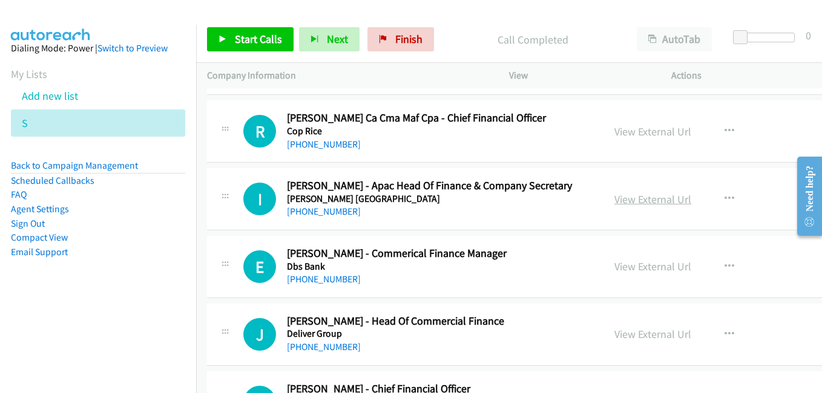
click at [653, 199] on link "View External Url" at bounding box center [652, 199] width 77 height 14
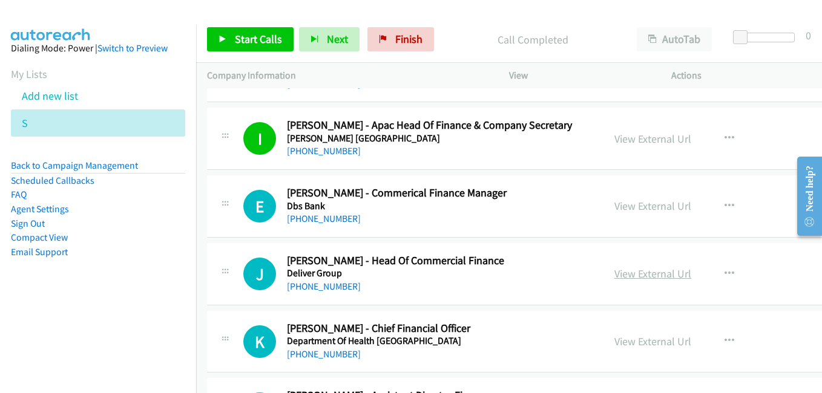
click at [656, 275] on link "View External Url" at bounding box center [652, 274] width 77 height 14
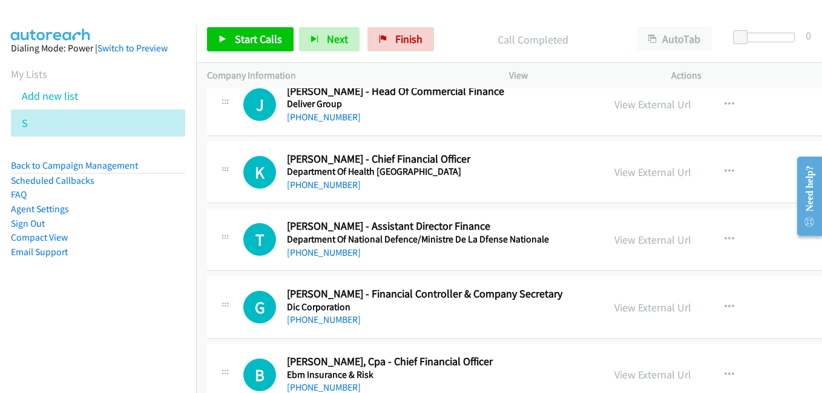
scroll to position [6053, 0]
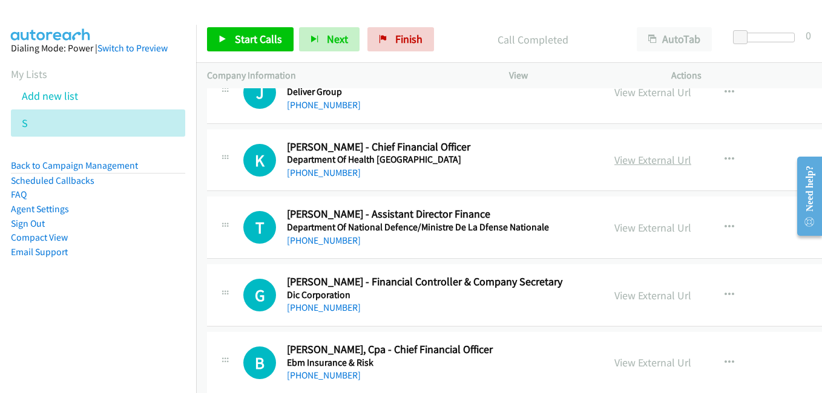
click at [649, 156] on link "View External Url" at bounding box center [652, 160] width 77 height 14
click at [630, 226] on link "View External Url" at bounding box center [652, 228] width 77 height 14
click at [627, 300] on link "View External Url" at bounding box center [652, 296] width 77 height 14
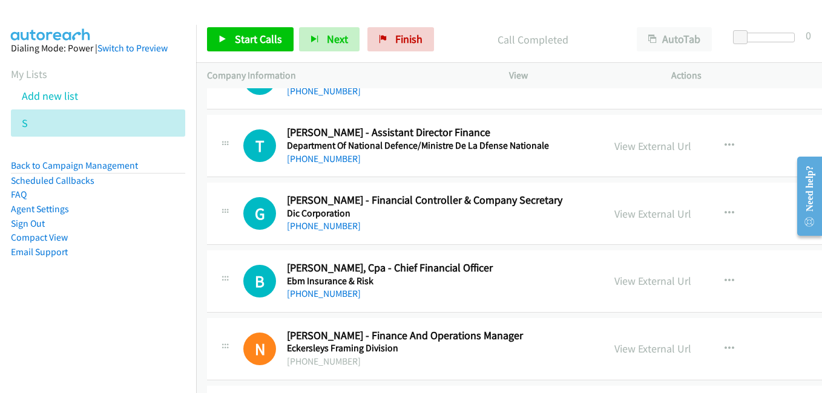
scroll to position [6174, 0]
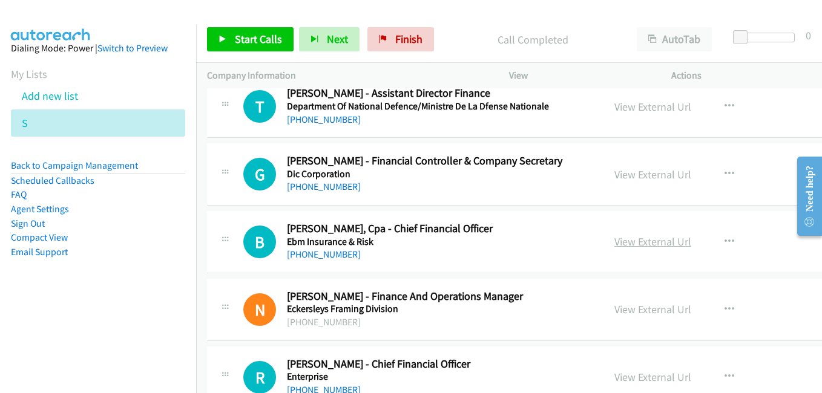
click at [630, 242] on link "View External Url" at bounding box center [652, 242] width 77 height 14
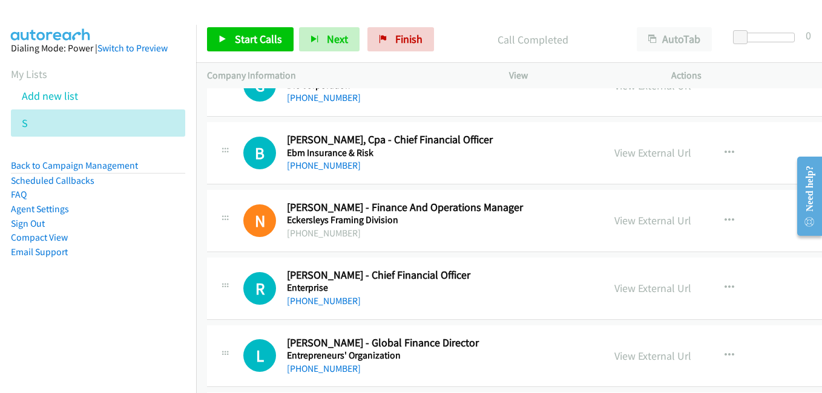
scroll to position [6295, 0]
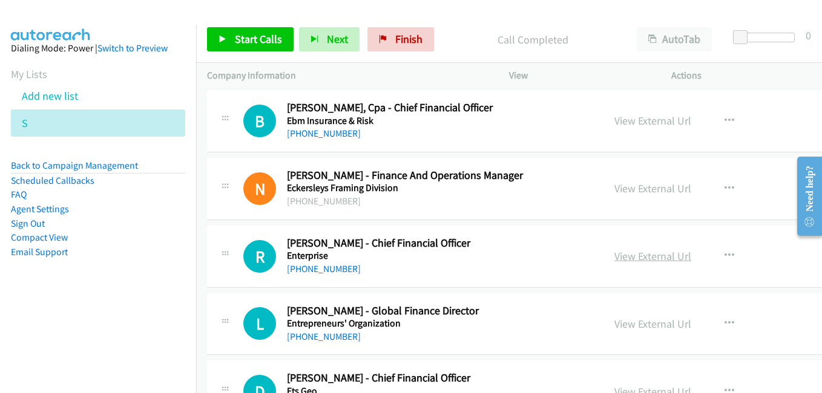
click at [638, 259] on link "View External Url" at bounding box center [652, 256] width 77 height 14
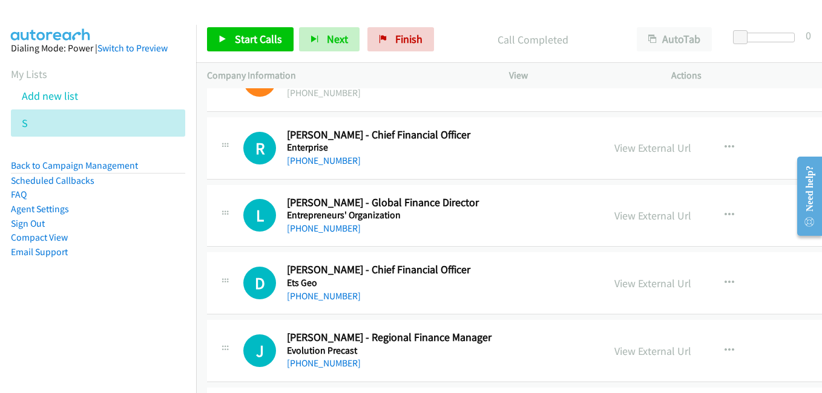
scroll to position [6416, 0]
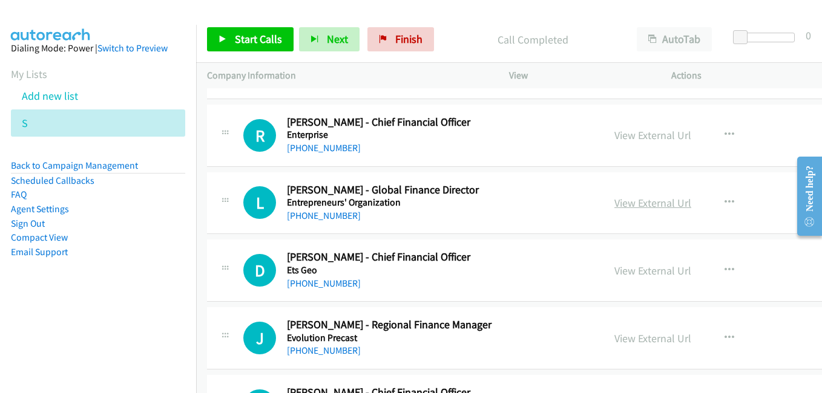
click at [621, 203] on link "View External Url" at bounding box center [652, 203] width 77 height 14
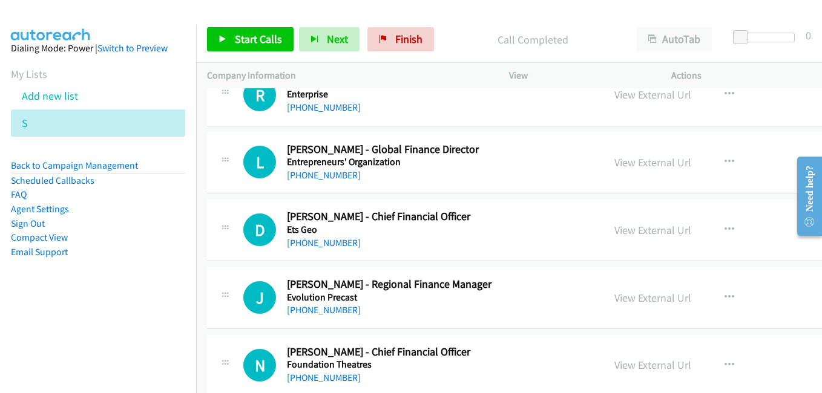
scroll to position [6477, 0]
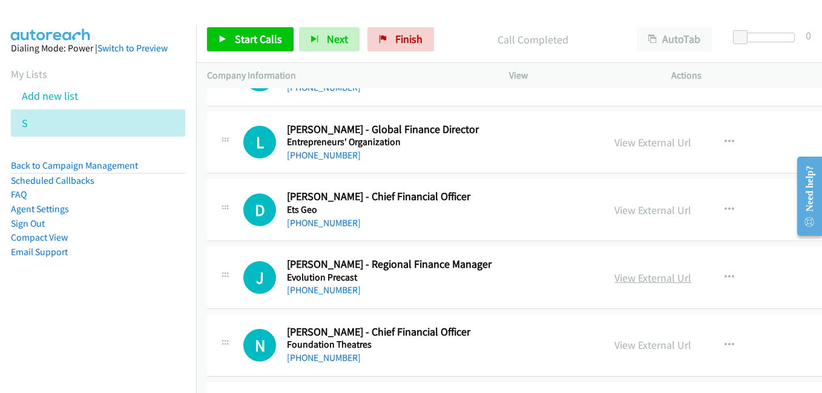
click at [651, 280] on link "View External Url" at bounding box center [652, 278] width 77 height 14
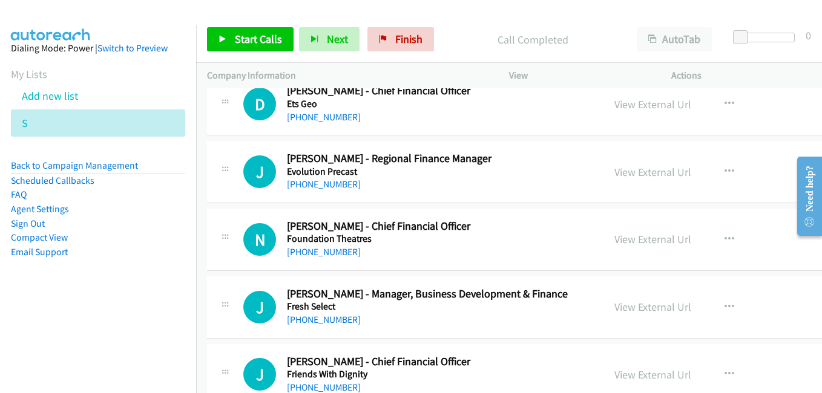
scroll to position [6598, 0]
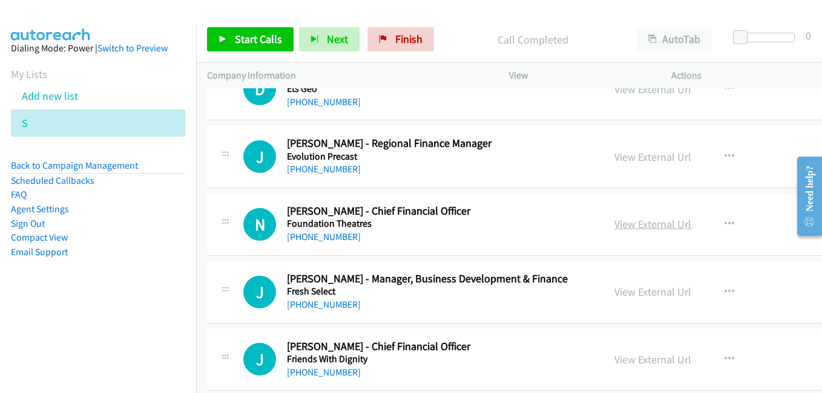
click at [638, 222] on link "View External Url" at bounding box center [652, 224] width 77 height 14
click at [639, 292] on link "View External Url" at bounding box center [652, 292] width 77 height 14
click at [635, 362] on link "View External Url" at bounding box center [652, 360] width 77 height 14
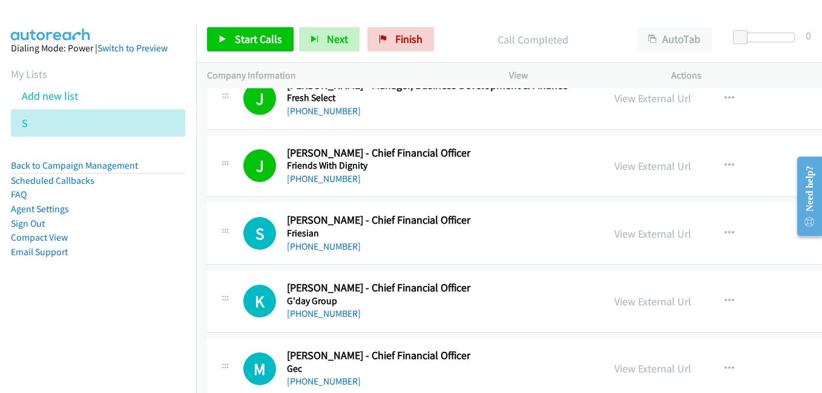
scroll to position [6840, 0]
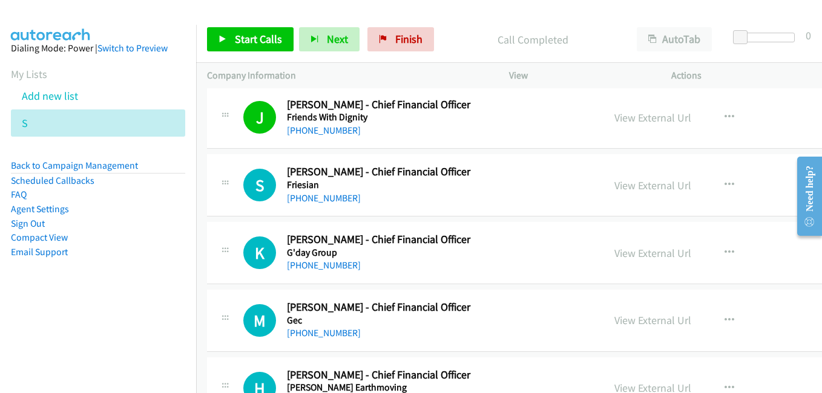
drag, startPoint x: 653, startPoint y: 194, endPoint x: 619, endPoint y: 162, distance: 47.5
click at [655, 188] on link "View External Url" at bounding box center [652, 186] width 77 height 14
click at [647, 188] on link "View External Url" at bounding box center [652, 186] width 77 height 14
click at [657, 255] on link "View External Url" at bounding box center [652, 253] width 77 height 14
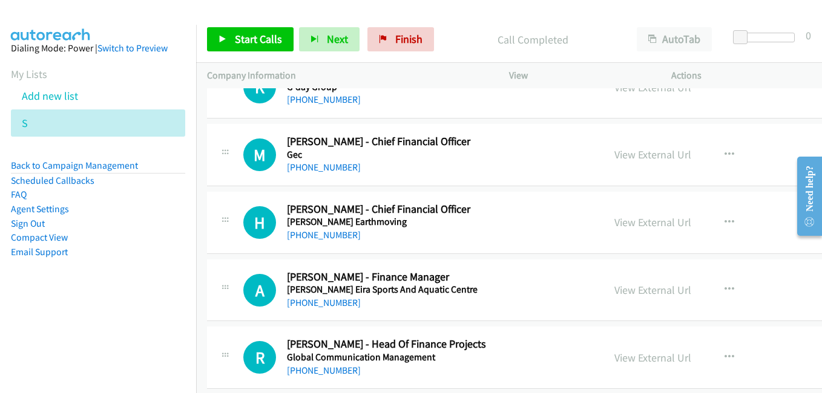
scroll to position [7022, 0]
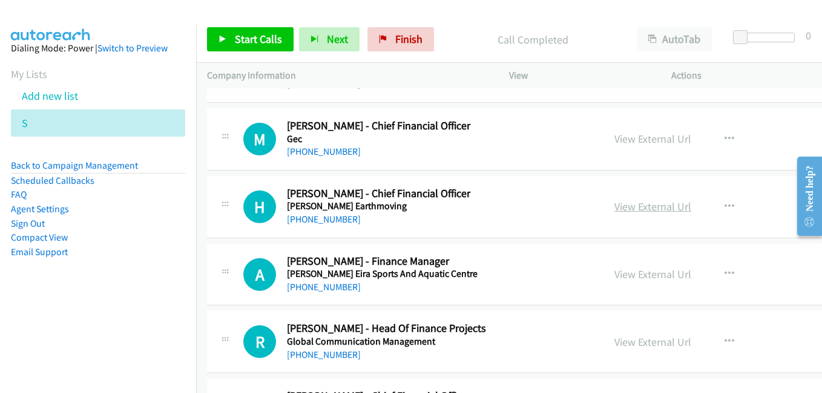
click at [636, 208] on link "View External Url" at bounding box center [652, 207] width 77 height 14
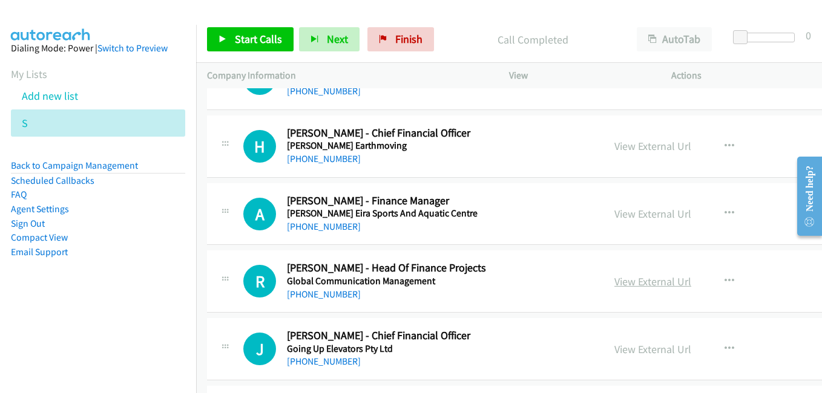
click at [641, 282] on link "View External Url" at bounding box center [652, 282] width 77 height 14
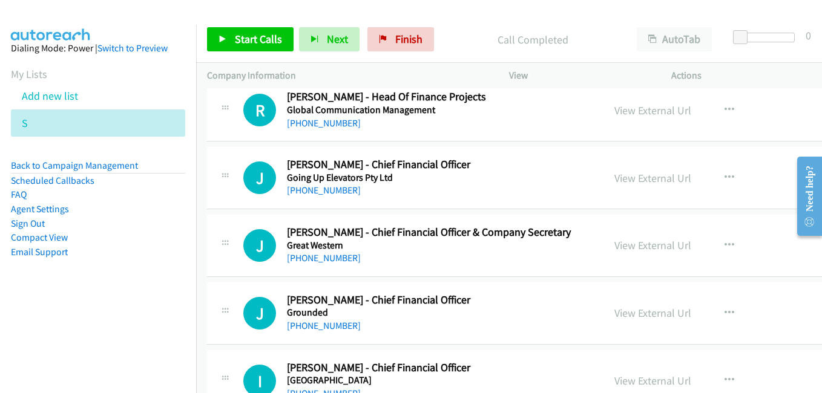
scroll to position [7264, 0]
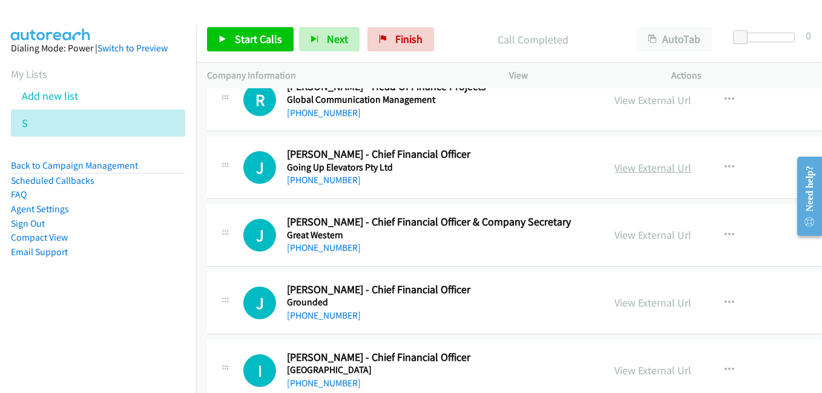
click at [648, 172] on link "View External Url" at bounding box center [652, 168] width 77 height 14
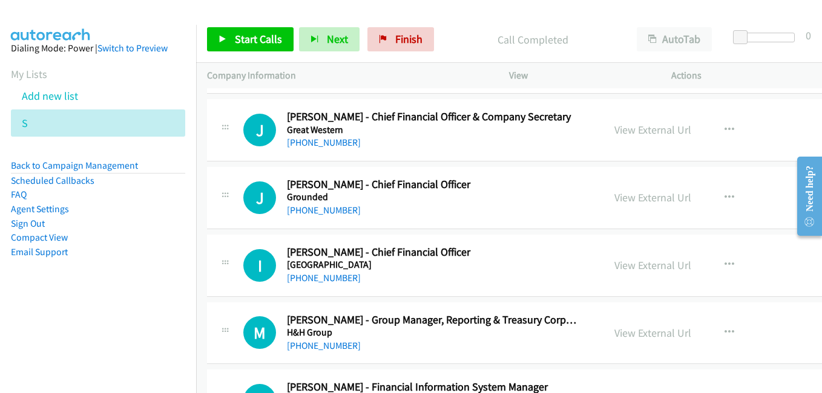
scroll to position [7385, 0]
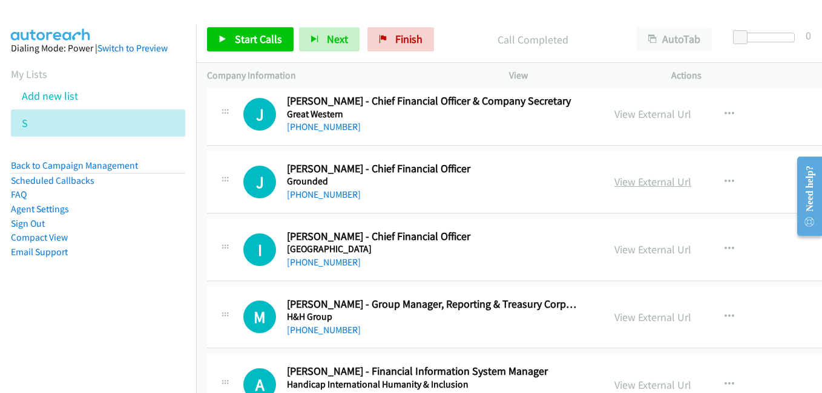
click at [638, 183] on link "View External Url" at bounding box center [652, 182] width 77 height 14
click at [643, 249] on link "View External Url" at bounding box center [652, 250] width 77 height 14
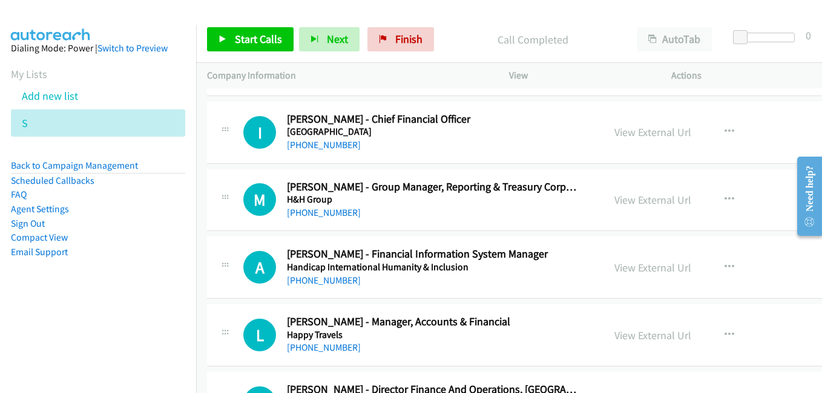
scroll to position [7506, 0]
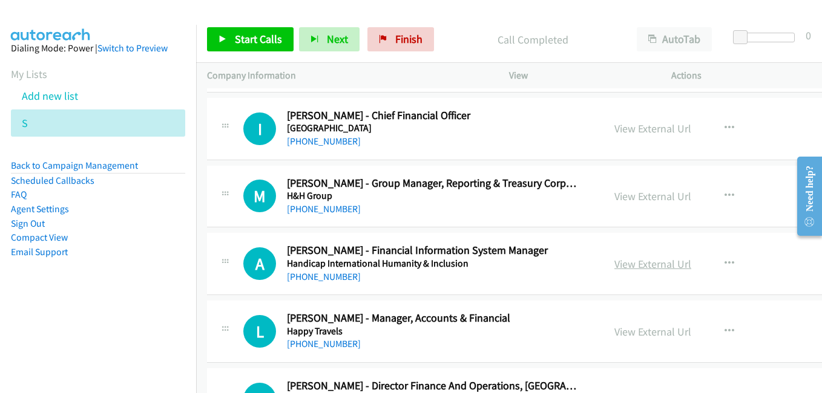
click at [642, 266] on link "View External Url" at bounding box center [652, 264] width 77 height 14
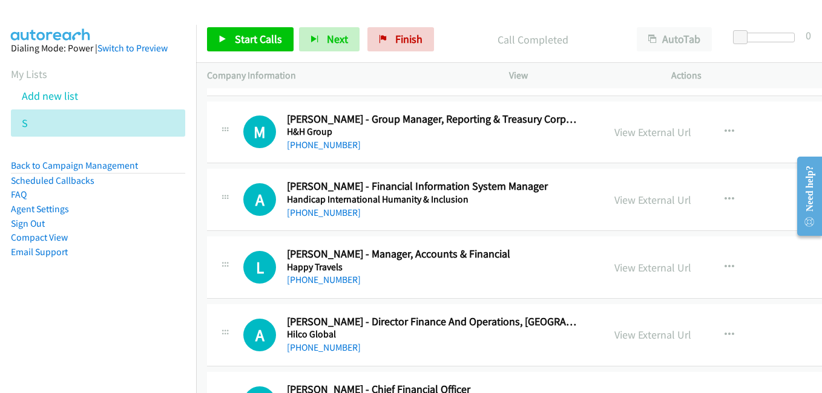
scroll to position [7627, 0]
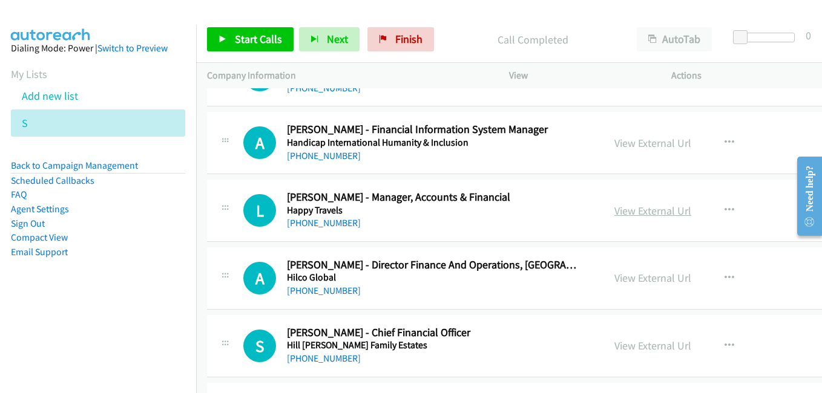
click at [642, 207] on link "View External Url" at bounding box center [652, 211] width 77 height 14
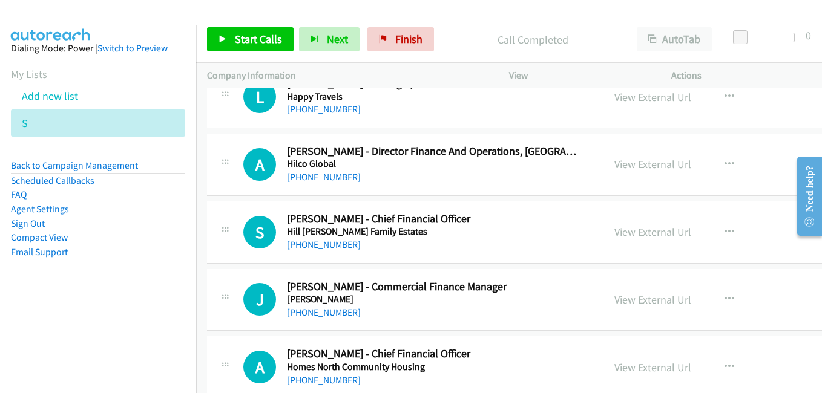
scroll to position [7748, 0]
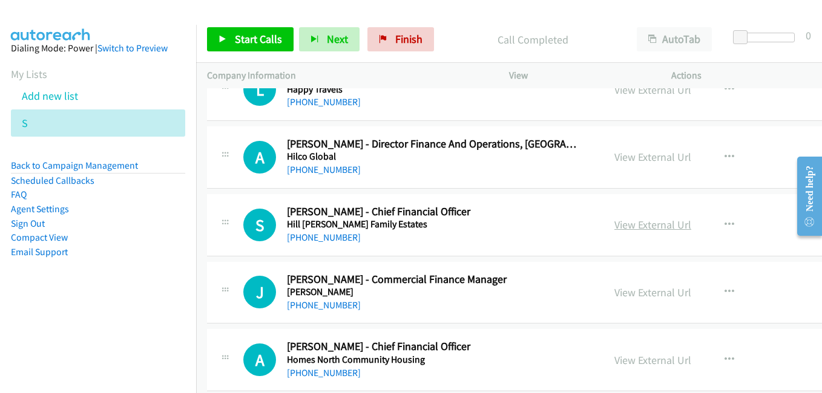
click at [633, 225] on link "View External Url" at bounding box center [652, 225] width 77 height 14
click at [639, 290] on link "View External Url" at bounding box center [652, 293] width 77 height 14
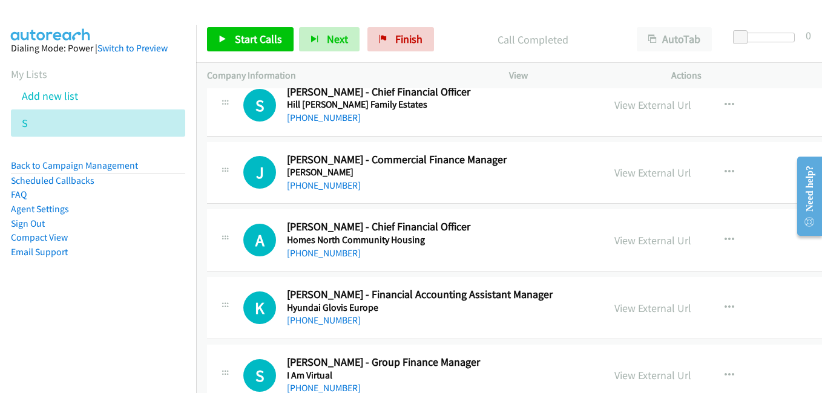
scroll to position [7869, 0]
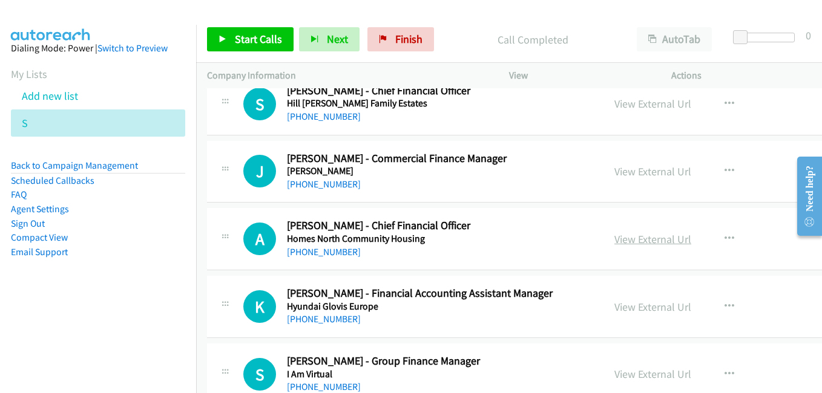
click at [640, 242] on link "View External Url" at bounding box center [652, 239] width 77 height 14
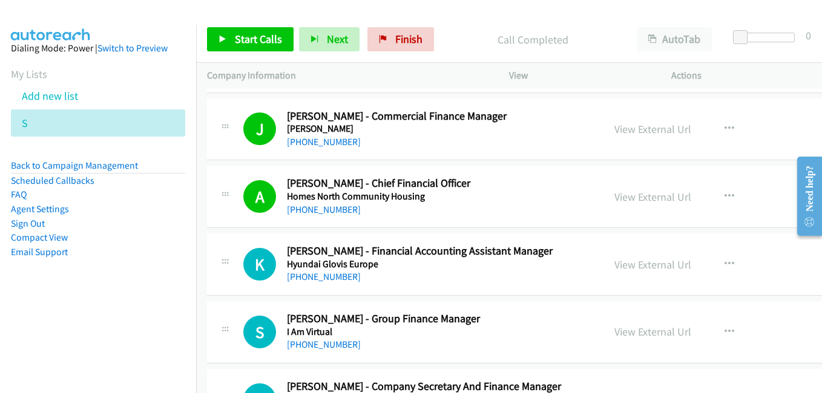
scroll to position [7930, 0]
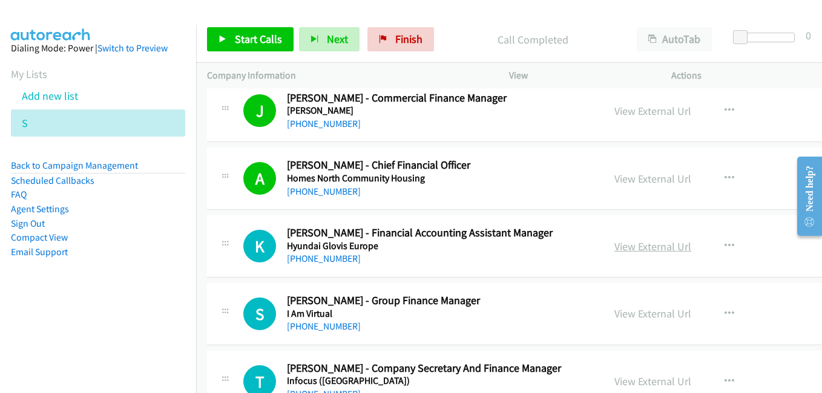
click at [653, 249] on link "View External Url" at bounding box center [652, 247] width 77 height 14
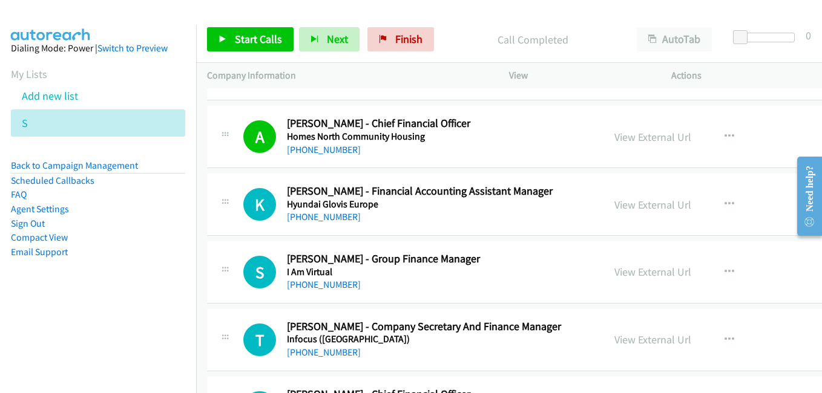
scroll to position [8051, 0]
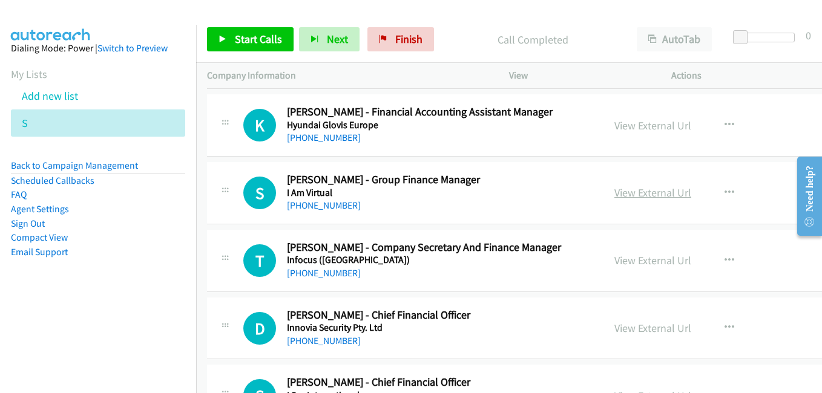
click at [643, 193] on link "View External Url" at bounding box center [652, 193] width 77 height 14
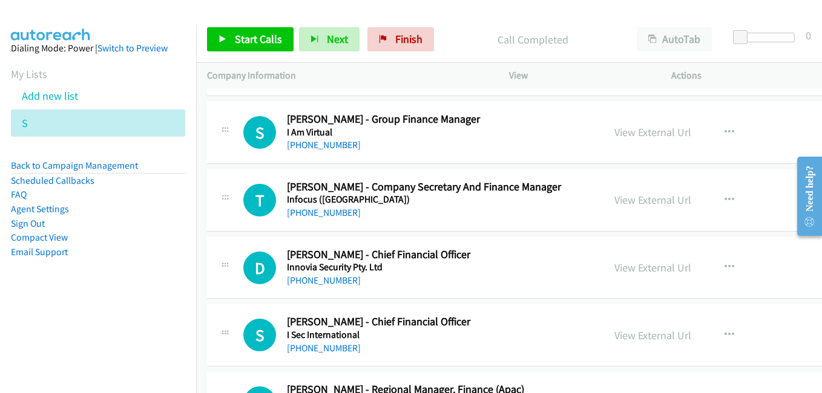
scroll to position [8172, 0]
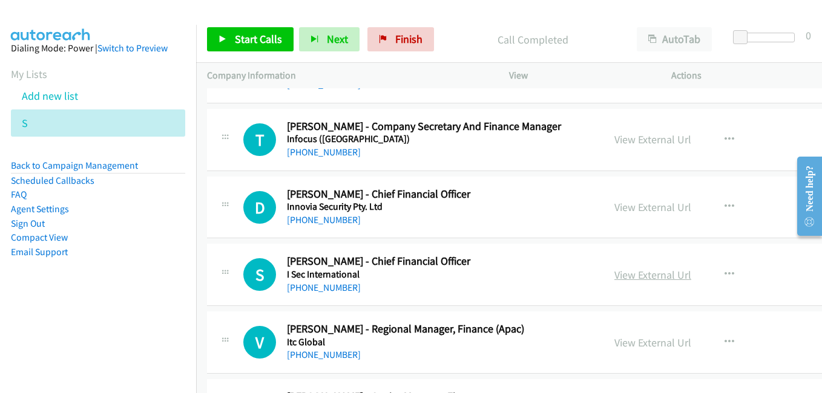
click at [634, 275] on link "View External Url" at bounding box center [652, 275] width 77 height 14
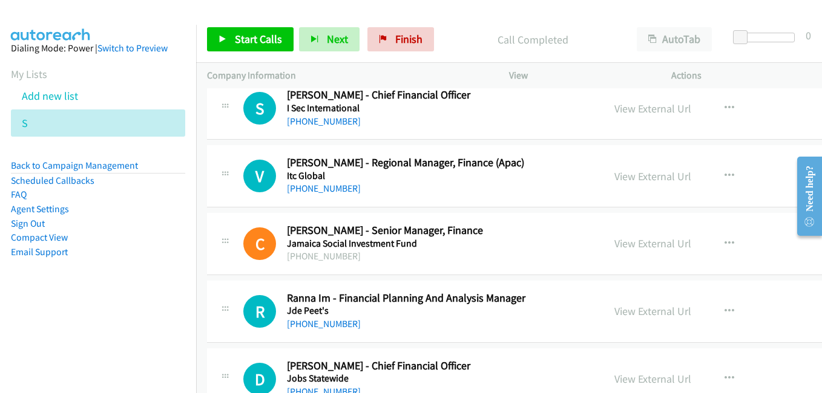
scroll to position [8414, 0]
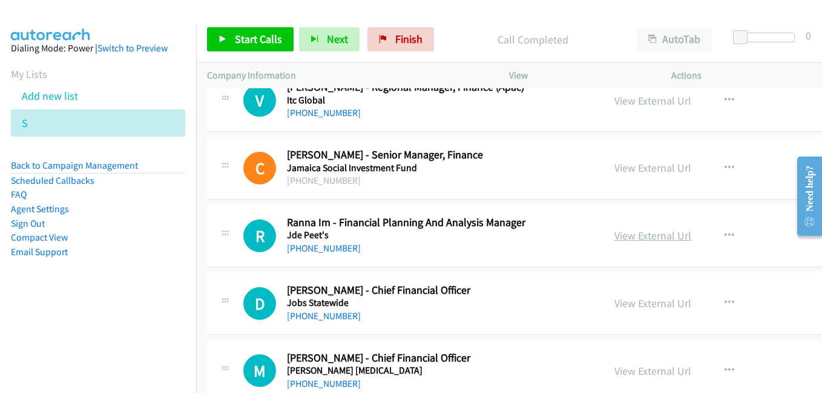
click at [654, 232] on link "View External Url" at bounding box center [652, 236] width 77 height 14
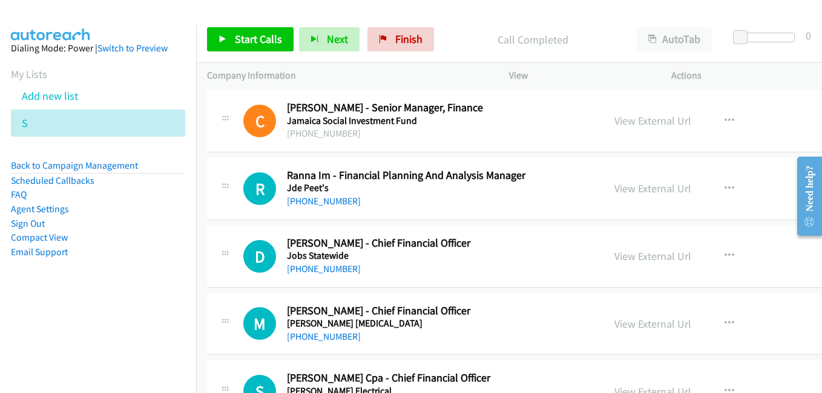
scroll to position [8475, 0]
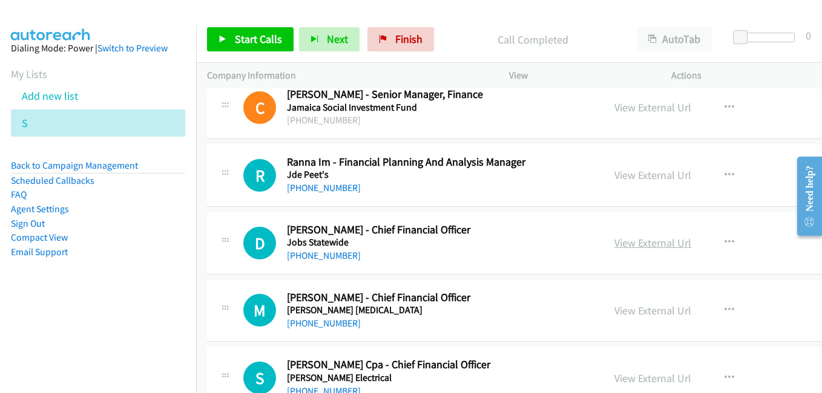
click at [636, 243] on link "View External Url" at bounding box center [652, 243] width 77 height 14
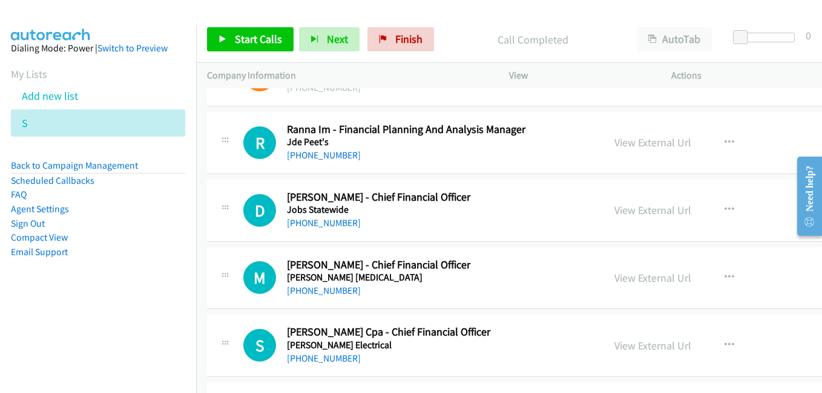
scroll to position [8535, 0]
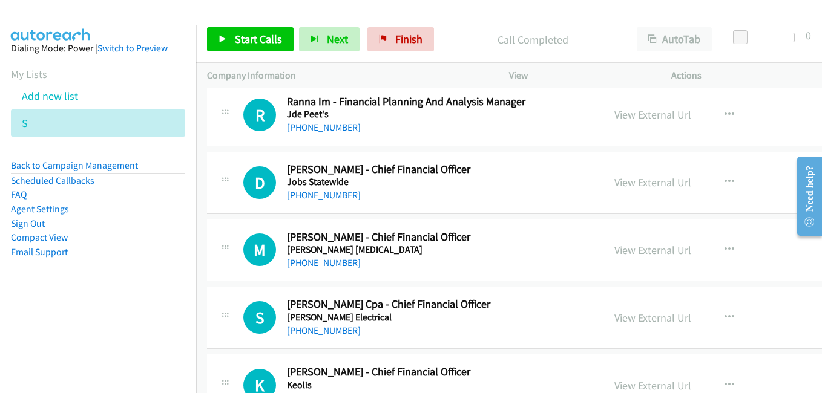
click at [646, 253] on link "View External Url" at bounding box center [652, 250] width 77 height 14
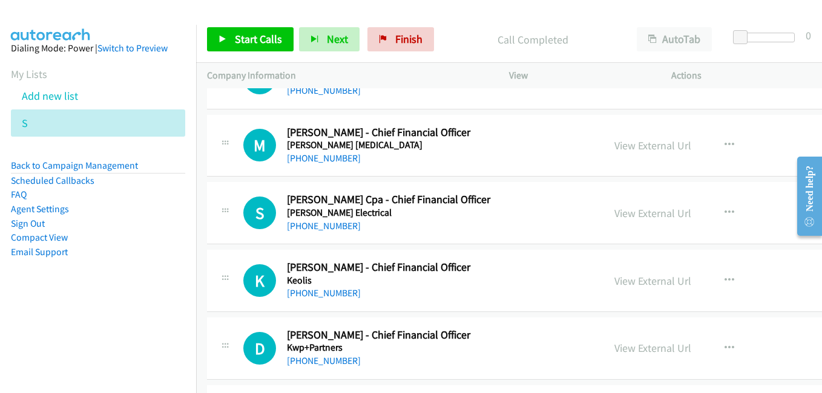
scroll to position [8656, 0]
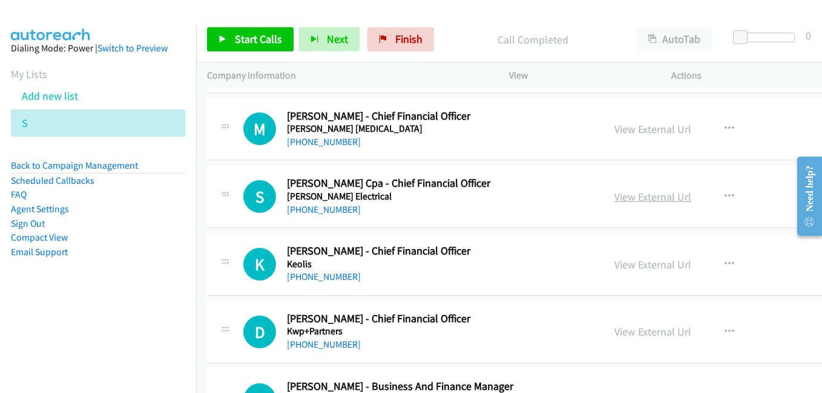
click at [631, 198] on link "View External Url" at bounding box center [652, 197] width 77 height 14
click at [631, 267] on link "View External Url" at bounding box center [652, 265] width 77 height 14
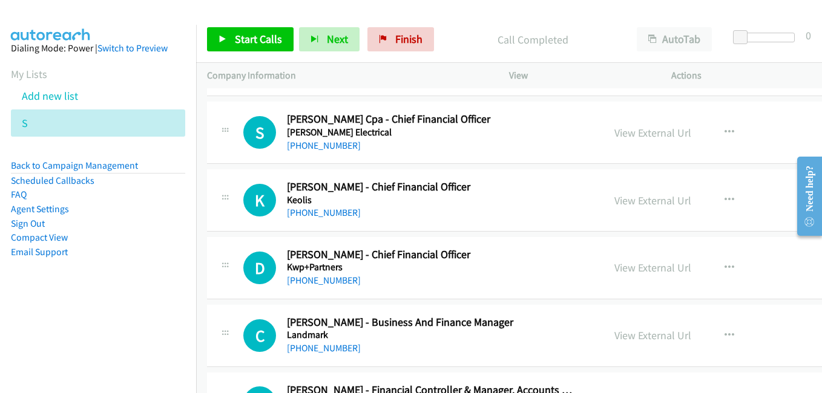
scroll to position [8777, 0]
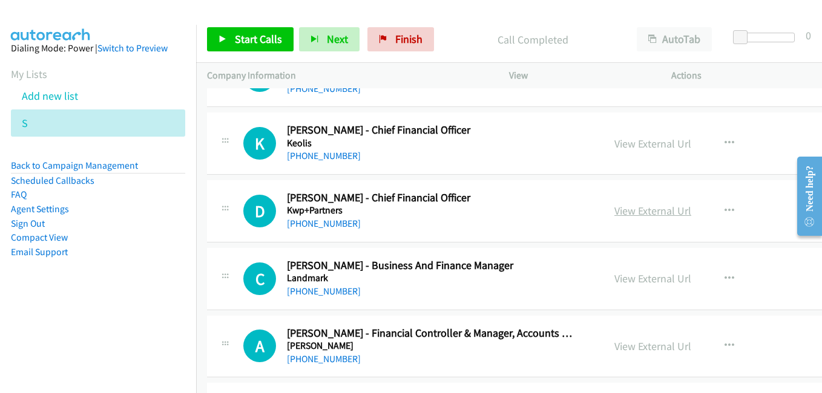
drag, startPoint x: 632, startPoint y: 210, endPoint x: 606, endPoint y: 208, distance: 26.1
click at [632, 210] on link "View External Url" at bounding box center [652, 211] width 77 height 14
click at [652, 283] on link "View External Url" at bounding box center [652, 279] width 77 height 14
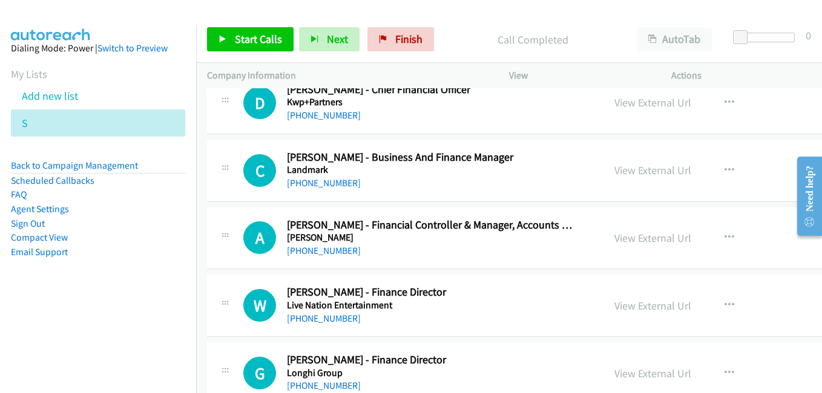
scroll to position [8898, 0]
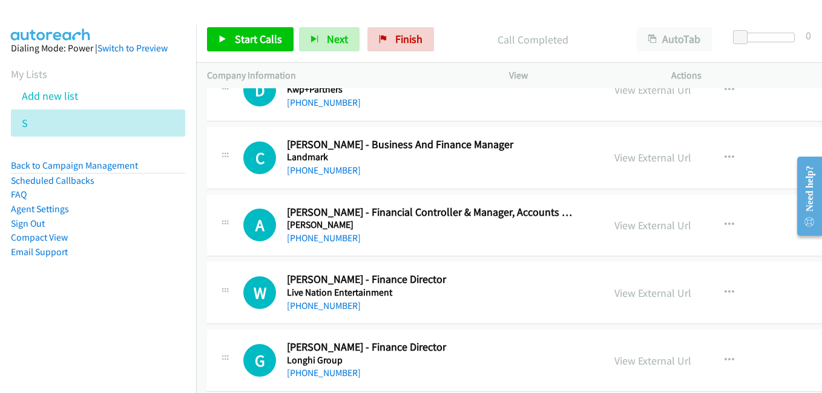
drag, startPoint x: 631, startPoint y: 295, endPoint x: 614, endPoint y: 247, distance: 50.7
click at [631, 295] on link "View External Url" at bounding box center [652, 293] width 77 height 14
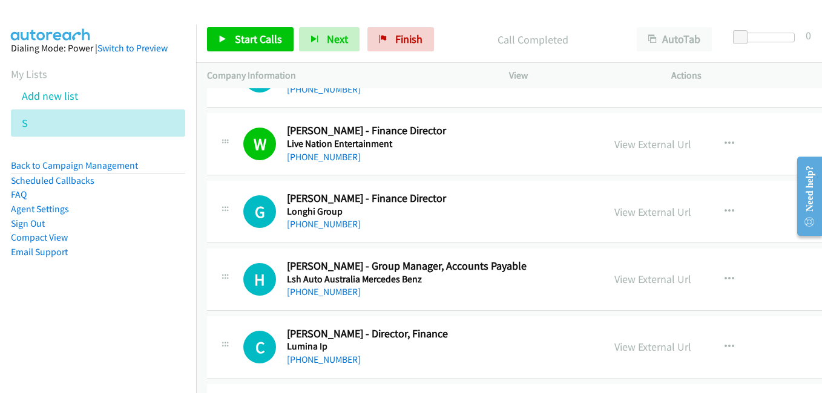
scroll to position [9080, 0]
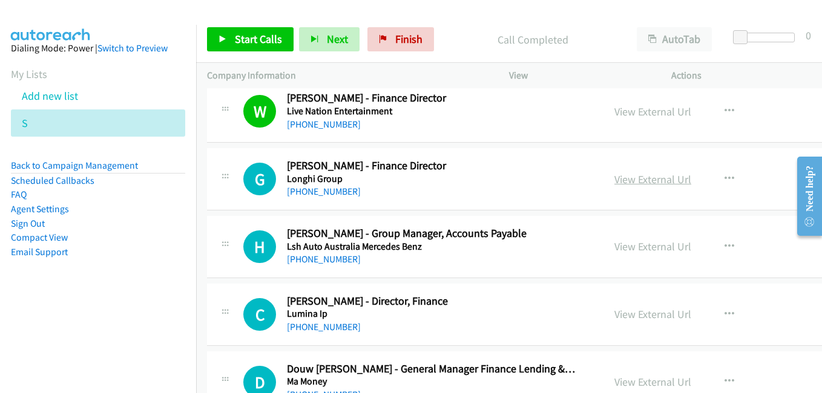
click at [617, 182] on link "View External Url" at bounding box center [652, 180] width 77 height 14
drag, startPoint x: 653, startPoint y: 253, endPoint x: 577, endPoint y: 234, distance: 78.1
click at [653, 253] on link "View External Url" at bounding box center [652, 247] width 77 height 14
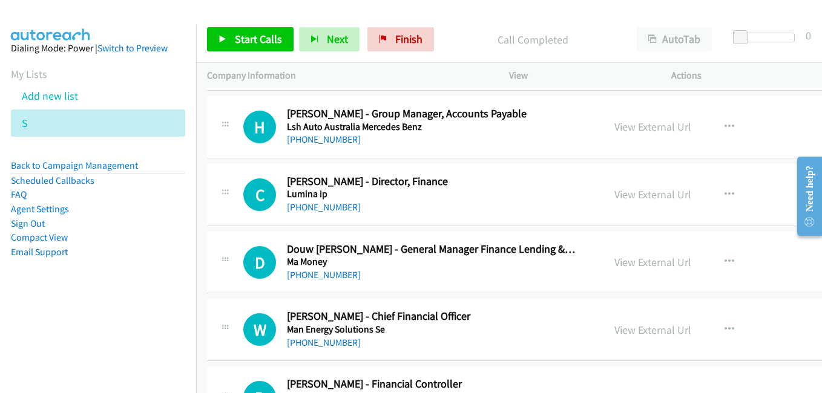
scroll to position [9201, 0]
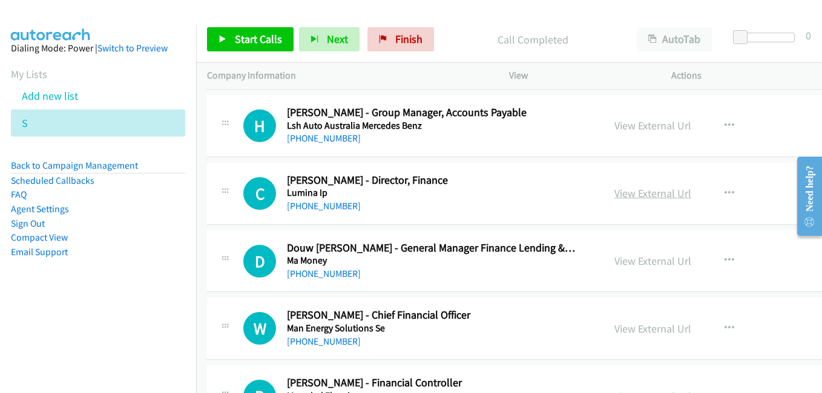
drag, startPoint x: 631, startPoint y: 197, endPoint x: 623, endPoint y: 196, distance: 8.7
click at [631, 197] on link "View External Url" at bounding box center [652, 193] width 77 height 14
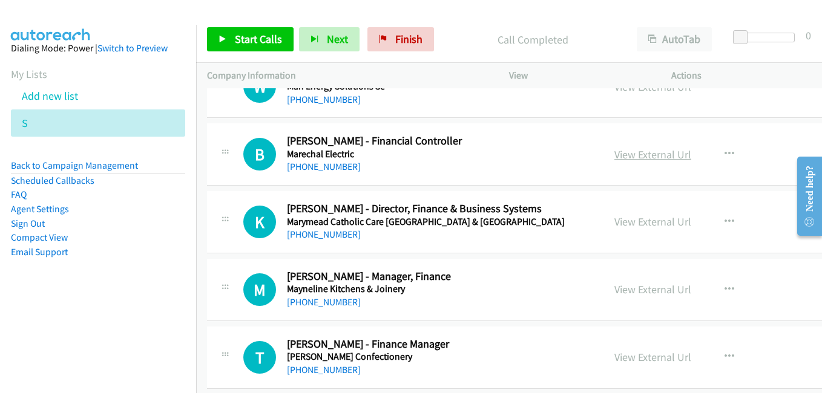
scroll to position [9504, 0]
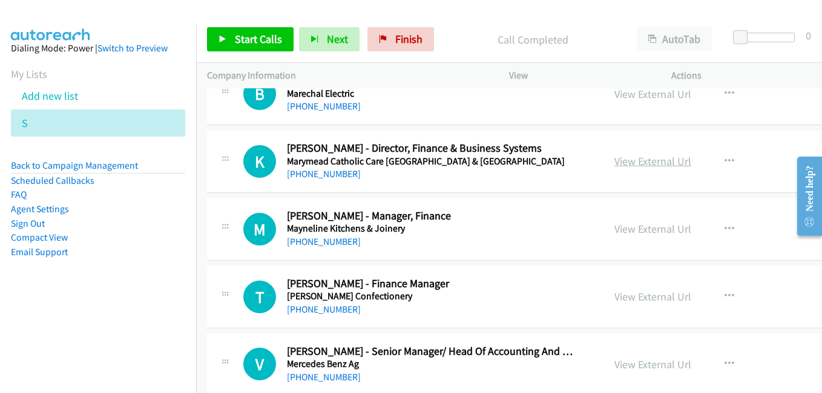
click at [646, 163] on link "View External Url" at bounding box center [652, 161] width 77 height 14
click at [633, 231] on link "View External Url" at bounding box center [652, 229] width 77 height 14
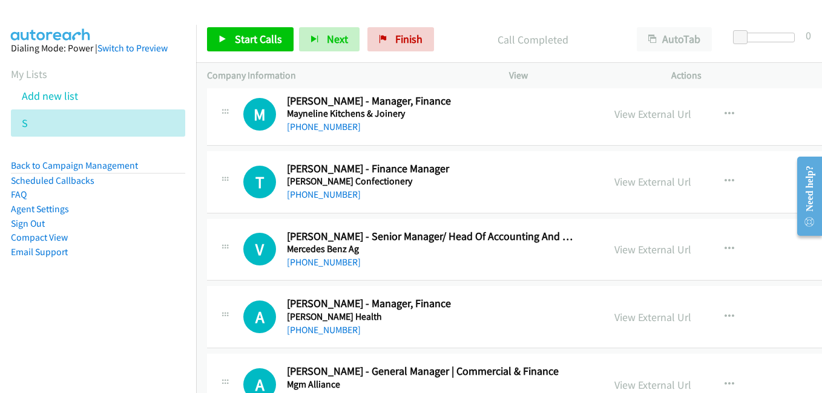
scroll to position [9625, 0]
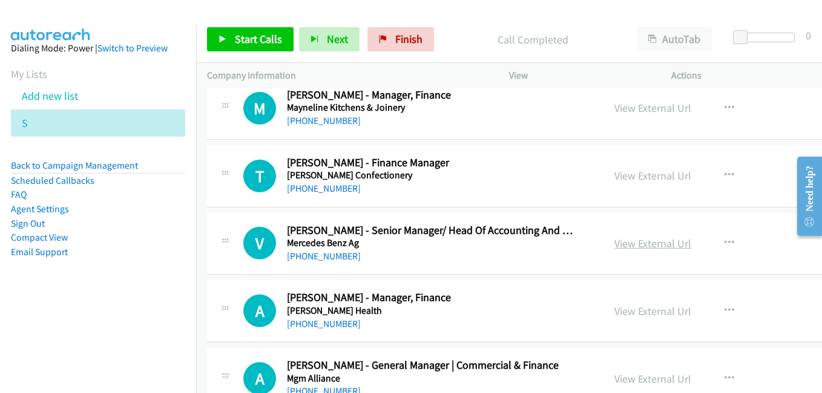
click at [633, 247] on link "View External Url" at bounding box center [652, 244] width 77 height 14
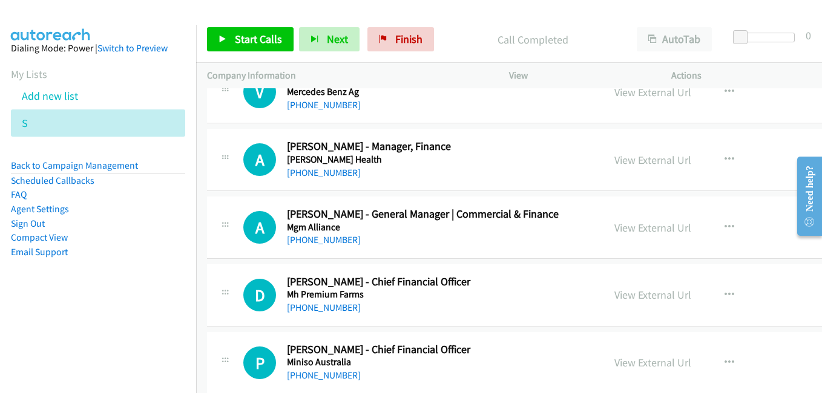
scroll to position [9806, 0]
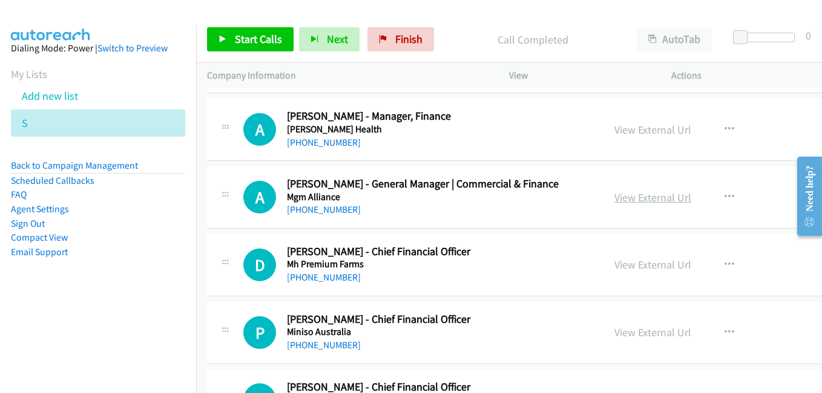
click at [645, 200] on link "View External Url" at bounding box center [652, 198] width 77 height 14
click at [625, 265] on link "View External Url" at bounding box center [652, 265] width 77 height 14
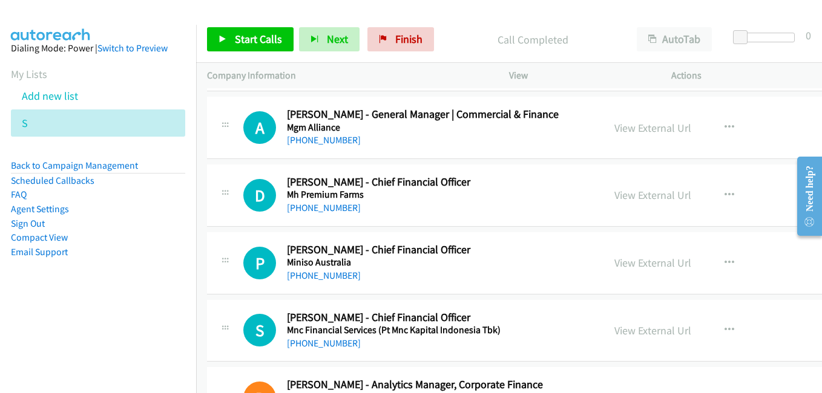
scroll to position [9927, 0]
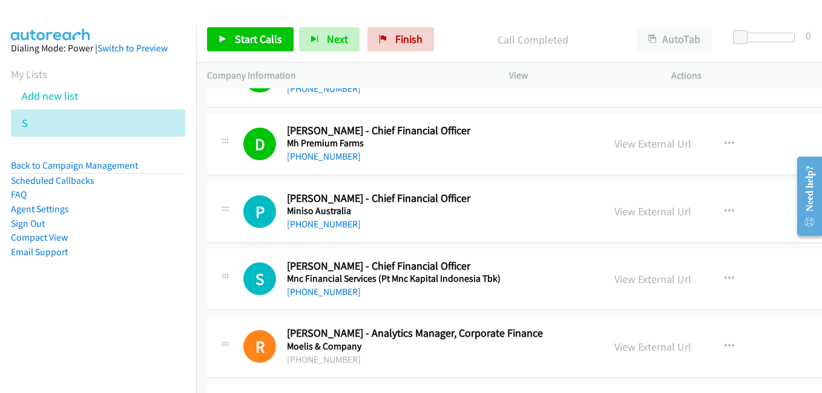
click at [145, 297] on aside "Dialing Mode: Power | Switch to Preview My Lists Add new list S Back to Campaig…" at bounding box center [98, 169] width 196 height 289
click at [639, 215] on link "View External Url" at bounding box center [652, 212] width 77 height 14
drag, startPoint x: 631, startPoint y: 283, endPoint x: 562, endPoint y: 265, distance: 71.4
click at [631, 283] on link "View External Url" at bounding box center [652, 279] width 77 height 14
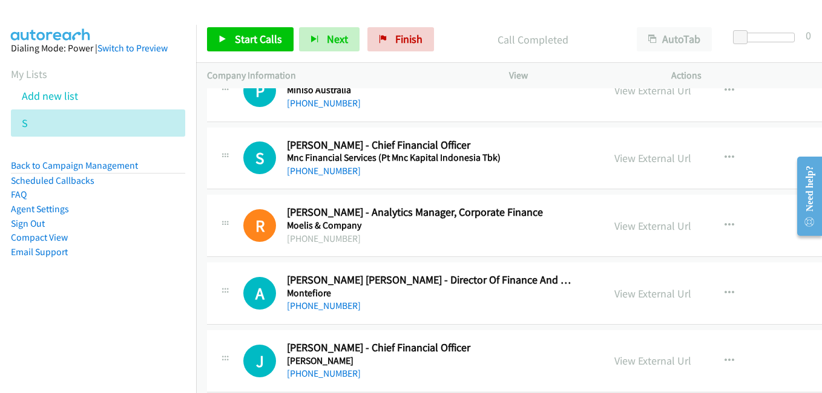
scroll to position [10109, 0]
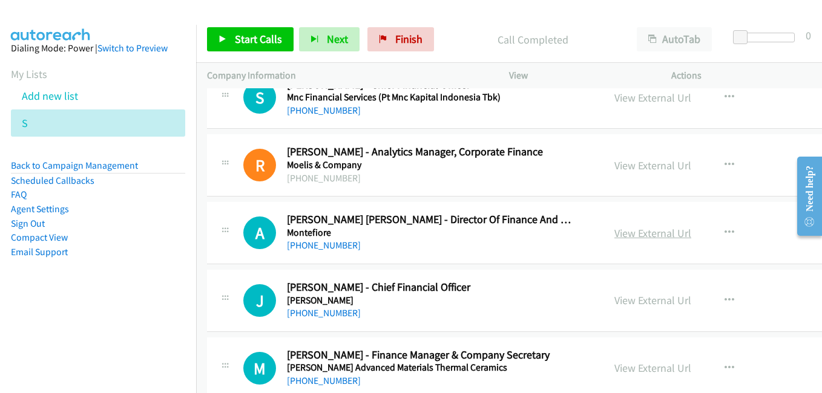
click at [637, 234] on link "View External Url" at bounding box center [652, 233] width 77 height 14
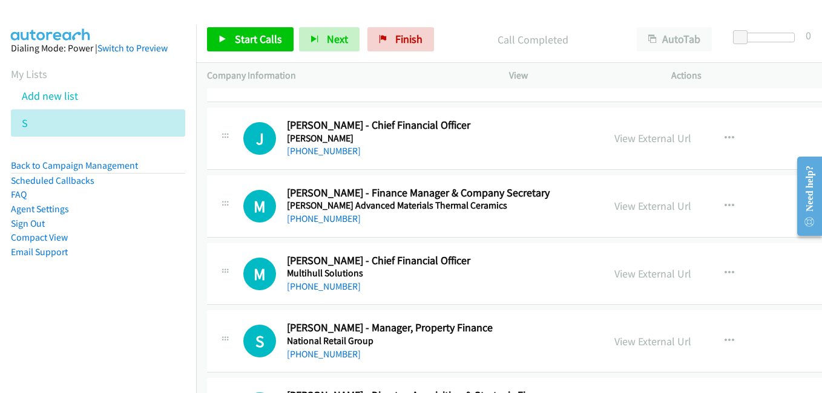
scroll to position [10291, 0]
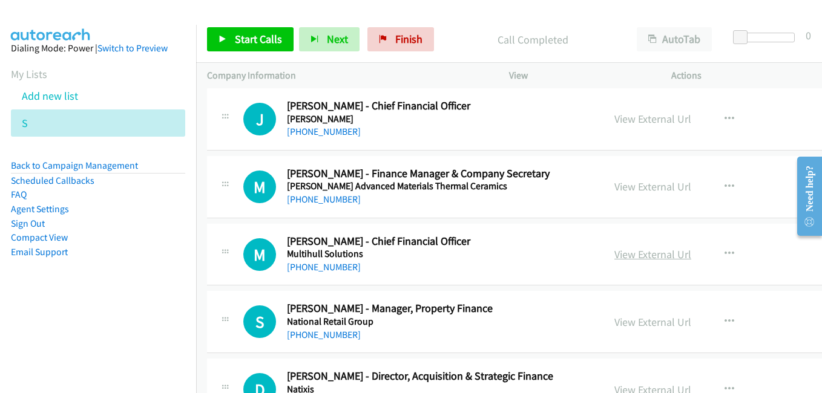
click at [632, 251] on link "View External Url" at bounding box center [652, 255] width 77 height 14
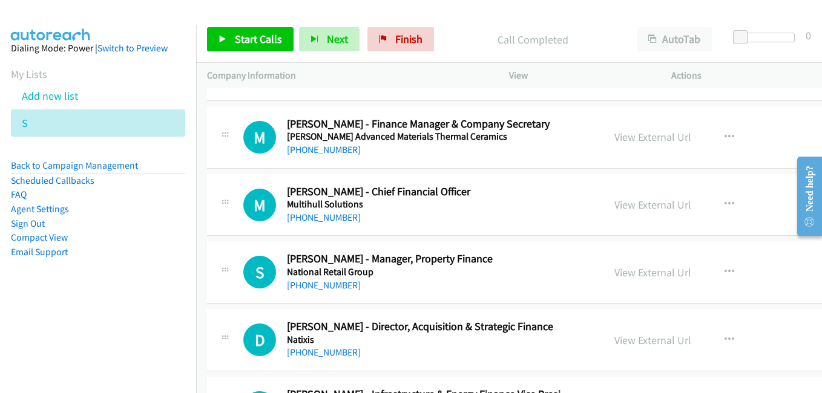
scroll to position [10351, 0]
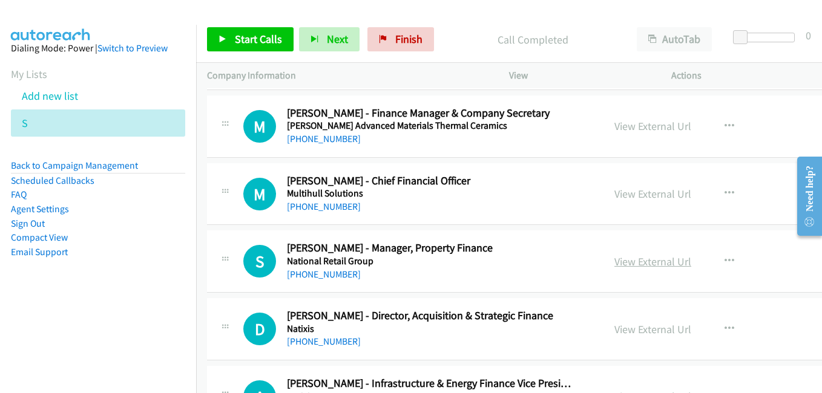
click at [625, 261] on link "View External Url" at bounding box center [652, 262] width 77 height 14
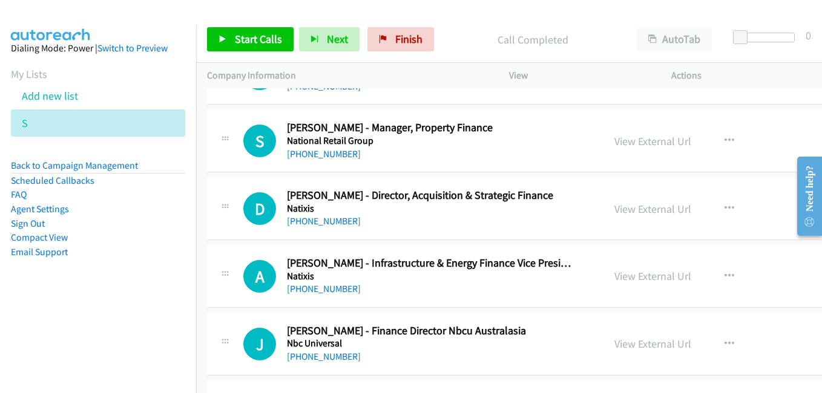
scroll to position [10472, 0]
click at [620, 205] on link "View External Url" at bounding box center [652, 209] width 77 height 14
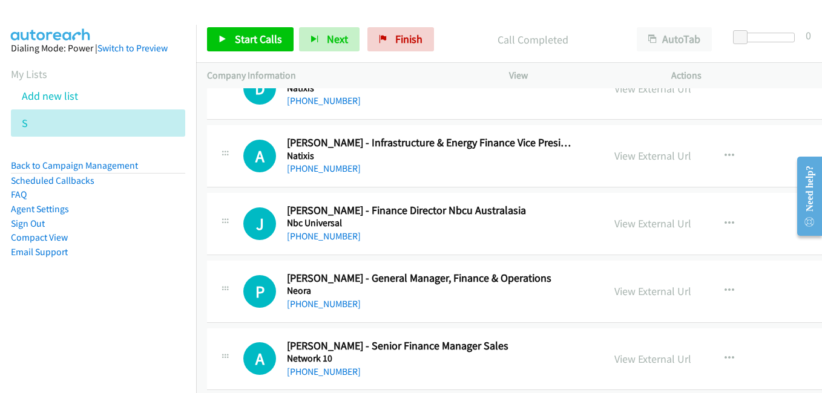
scroll to position [10593, 0]
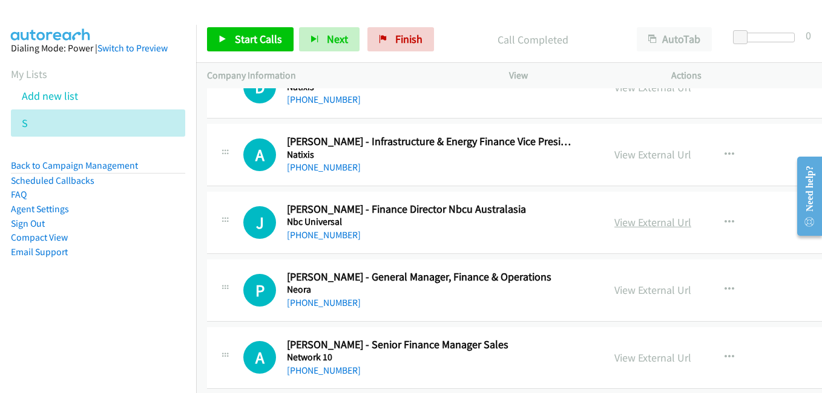
click at [639, 228] on link "View External Url" at bounding box center [652, 222] width 77 height 14
click at [642, 291] on link "View External Url" at bounding box center [652, 290] width 77 height 14
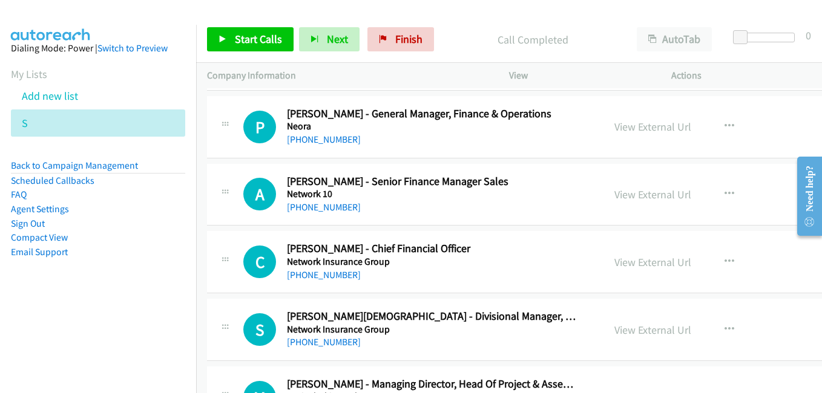
scroll to position [10775, 0]
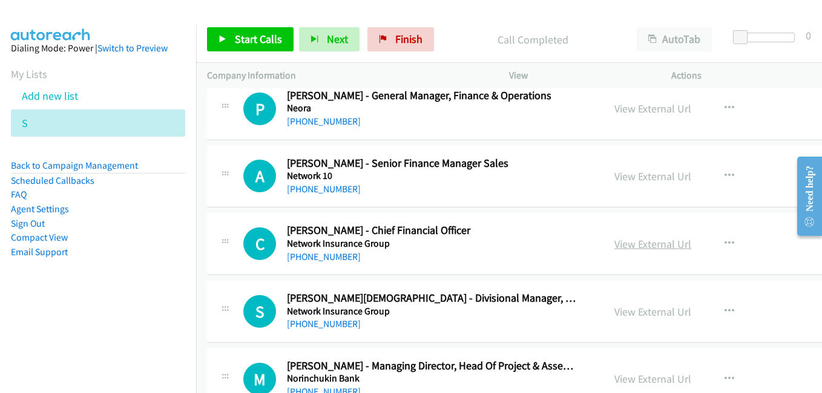
click at [647, 243] on link "View External Url" at bounding box center [652, 244] width 77 height 14
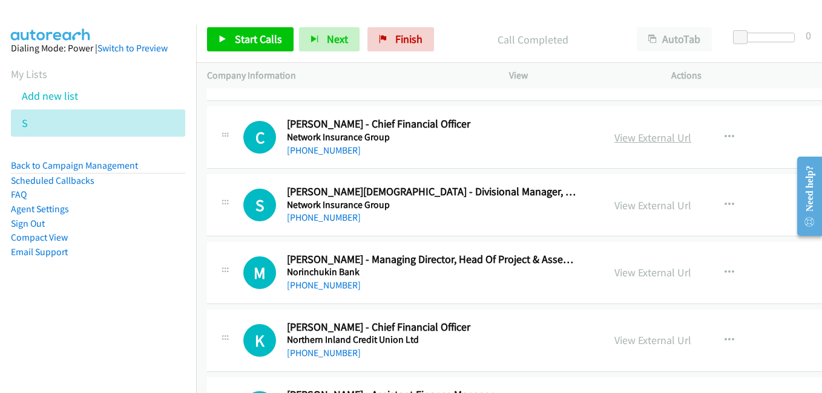
scroll to position [10896, 0]
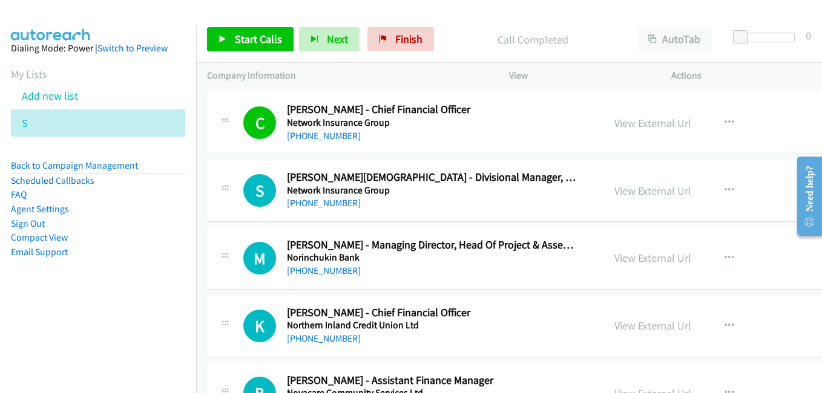
drag, startPoint x: 642, startPoint y: 194, endPoint x: 734, endPoint y: 358, distance: 187.8
click at [631, 193] on link "View External Url" at bounding box center [652, 191] width 77 height 14
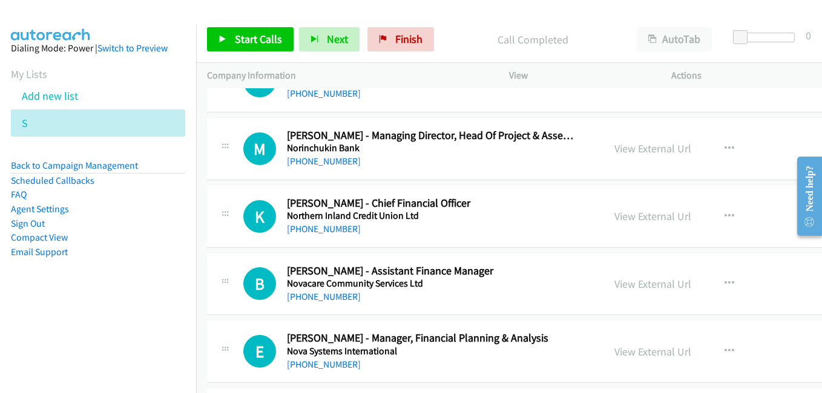
scroll to position [11017, 0]
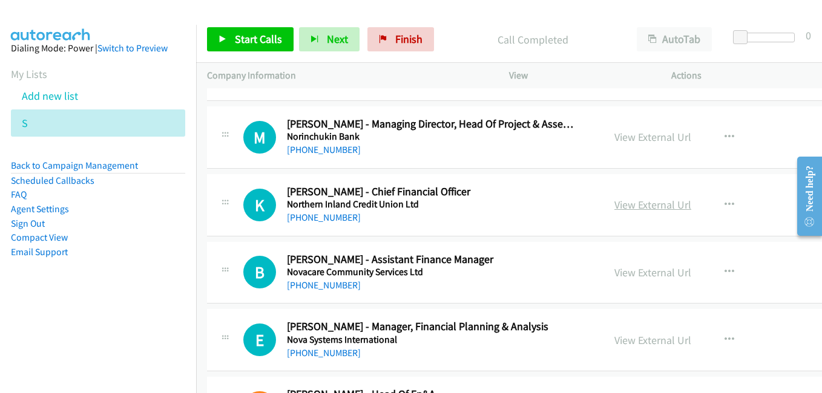
click at [643, 208] on link "View External Url" at bounding box center [652, 205] width 77 height 14
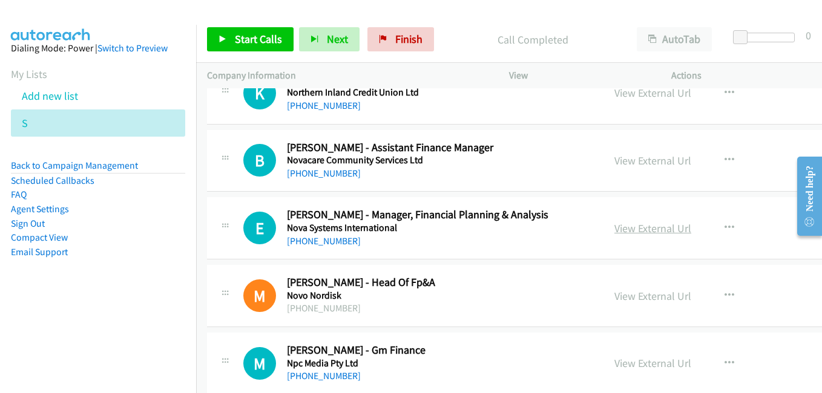
scroll to position [11138, 0]
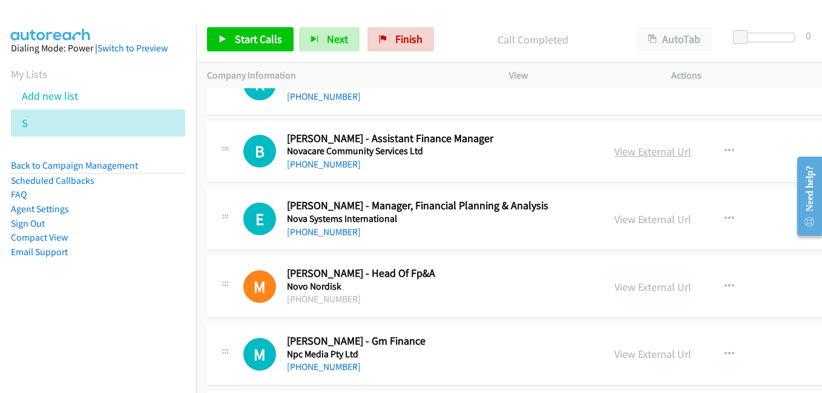
click at [642, 149] on link "View External Url" at bounding box center [652, 152] width 77 height 14
click at [628, 222] on link "View External Url" at bounding box center [652, 219] width 77 height 14
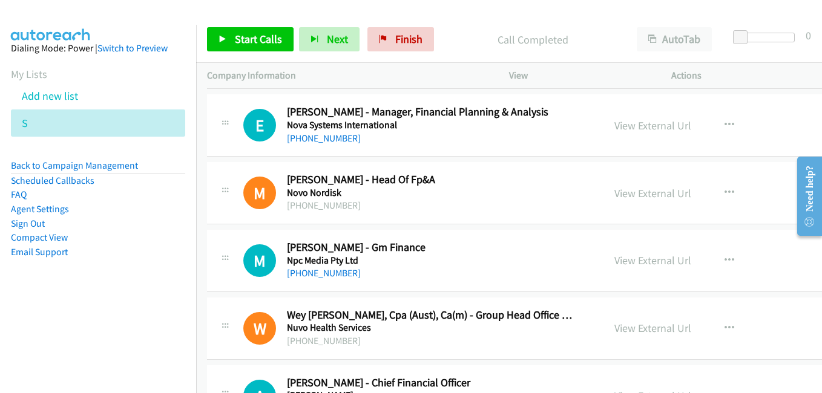
scroll to position [11259, 0]
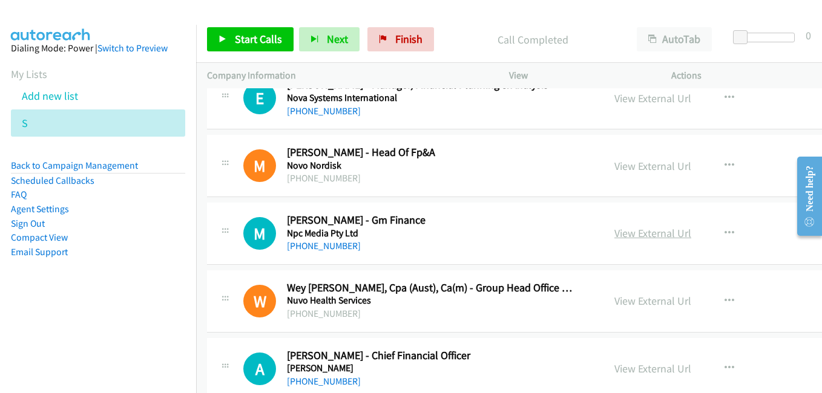
click at [625, 232] on link "View External Url" at bounding box center [652, 233] width 77 height 14
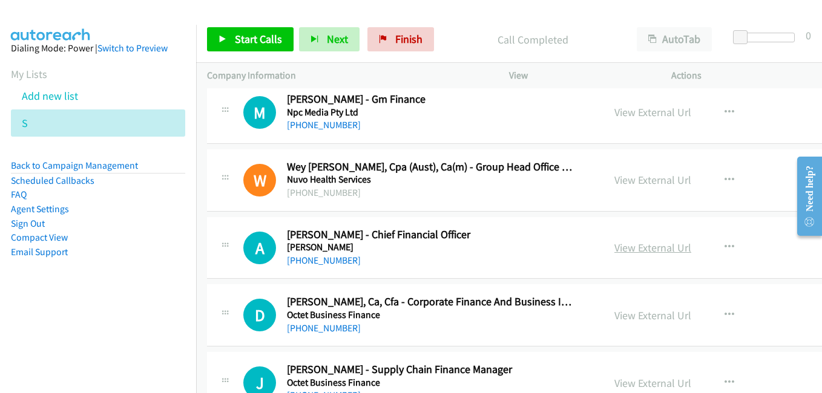
click at [651, 252] on link "View External Url" at bounding box center [652, 248] width 77 height 14
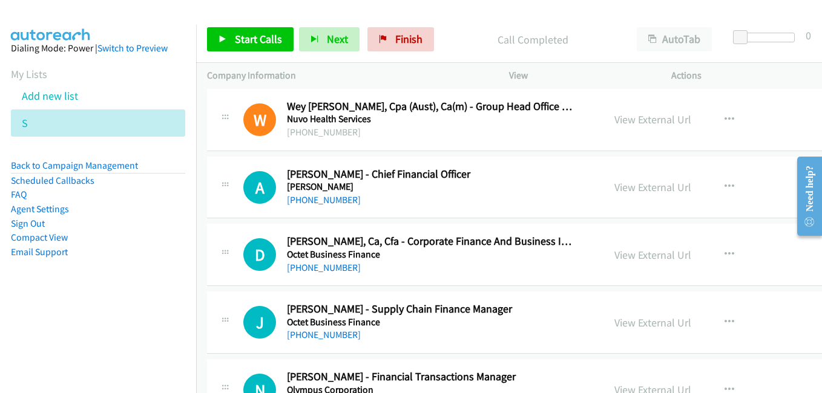
scroll to position [11501, 0]
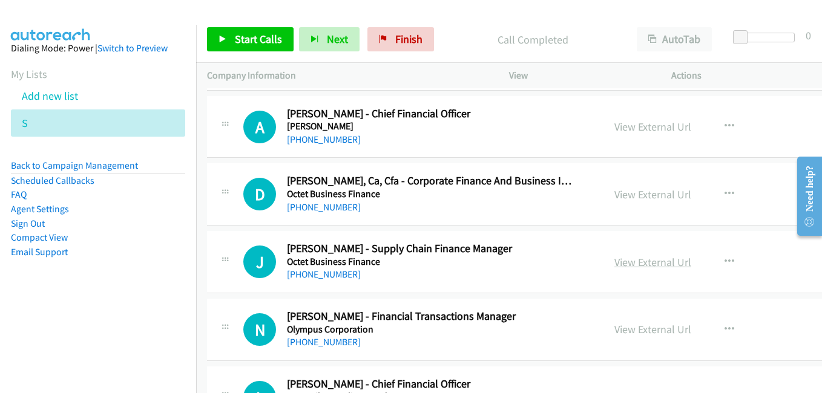
click at [620, 259] on link "View External Url" at bounding box center [652, 262] width 77 height 14
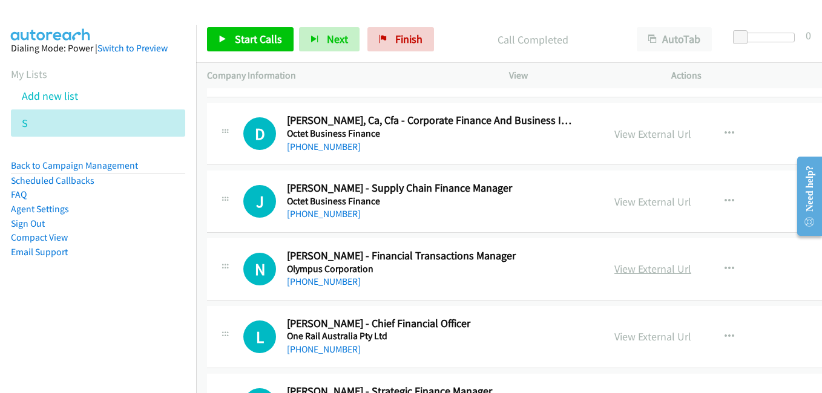
click at [653, 271] on link "View External Url" at bounding box center [652, 269] width 77 height 14
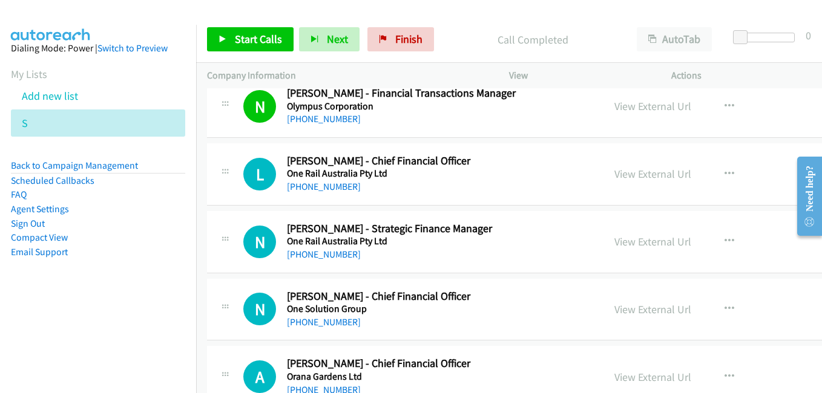
scroll to position [11743, 0]
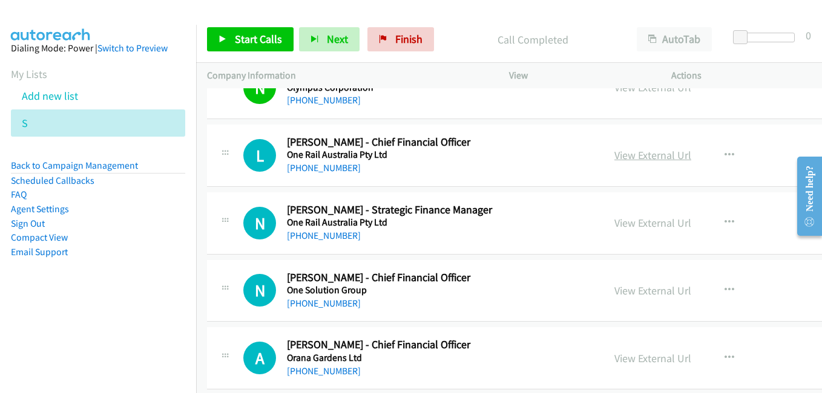
click at [623, 157] on link "View External Url" at bounding box center [652, 155] width 77 height 14
click at [634, 221] on link "View External Url" at bounding box center [652, 223] width 77 height 14
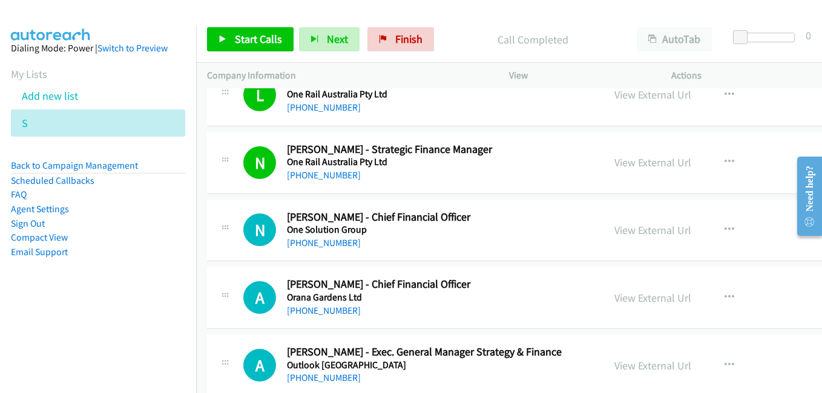
scroll to position [11864, 0]
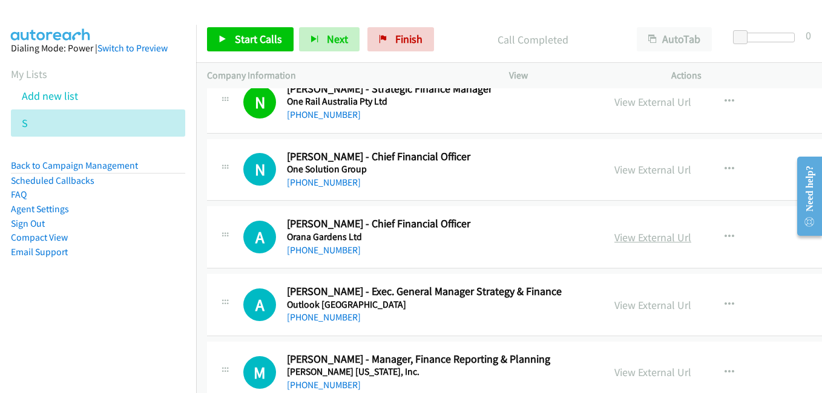
drag, startPoint x: 642, startPoint y: 237, endPoint x: 613, endPoint y: 231, distance: 29.1
click at [642, 237] on link "View External Url" at bounding box center [652, 238] width 77 height 14
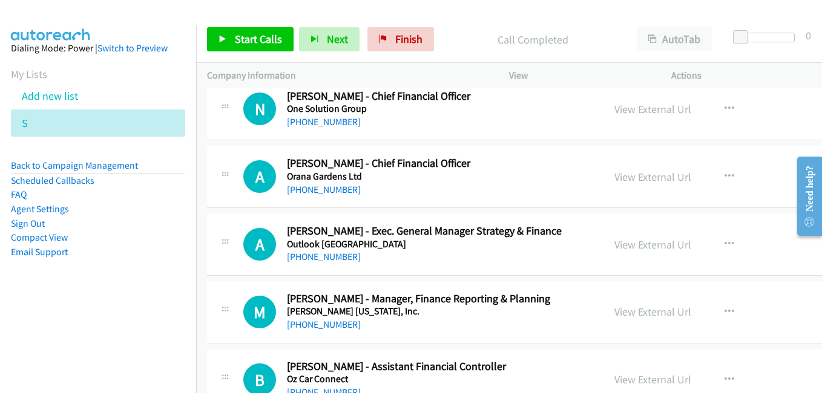
scroll to position [11986, 0]
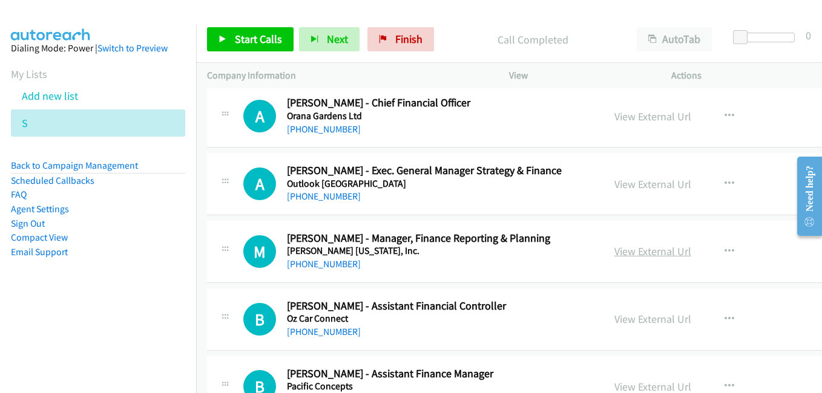
click at [642, 253] on link "View External Url" at bounding box center [652, 252] width 77 height 14
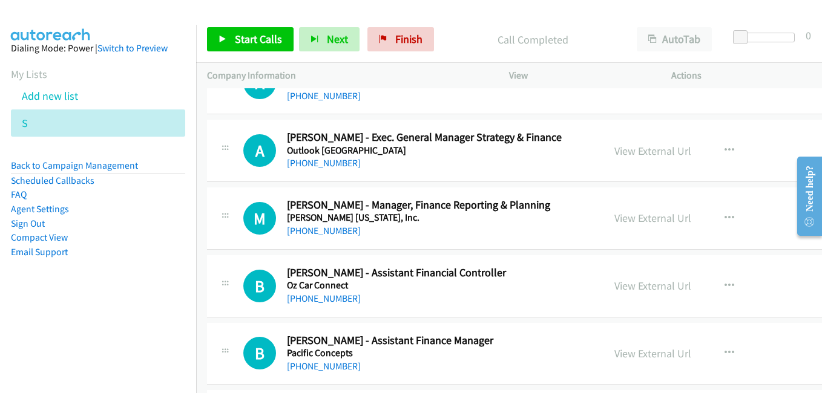
scroll to position [12046, 0]
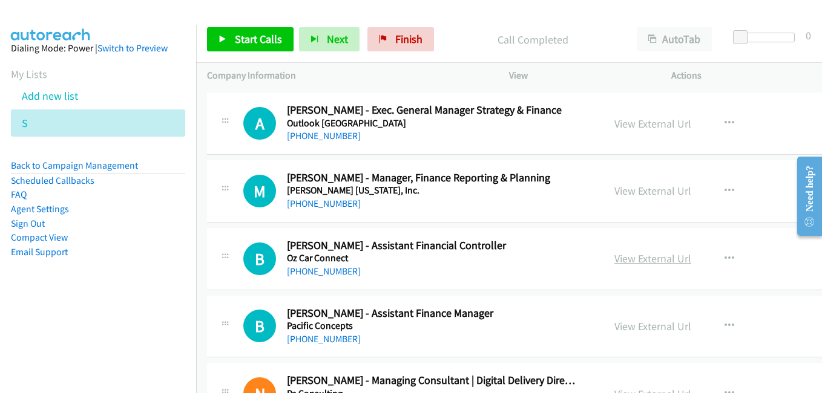
click at [662, 262] on link "View External Url" at bounding box center [652, 259] width 77 height 14
click at [628, 323] on link "View External Url" at bounding box center [652, 327] width 77 height 14
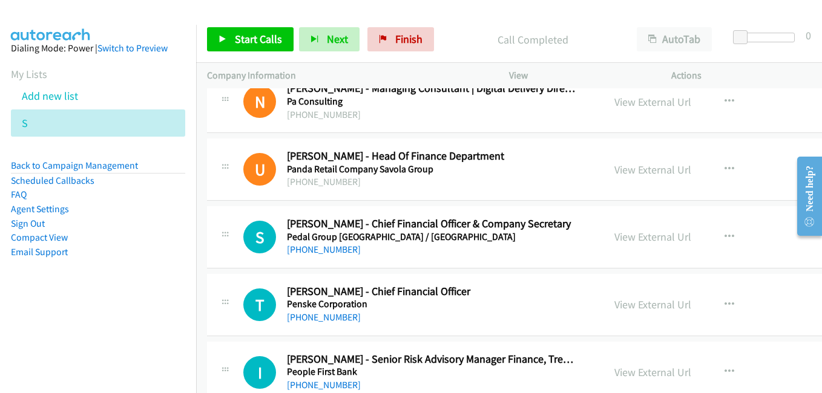
scroll to position [12349, 0]
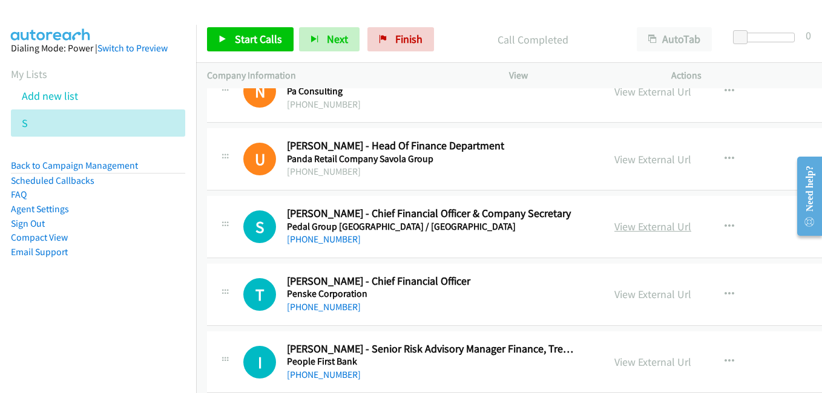
drag, startPoint x: 649, startPoint y: 230, endPoint x: 631, endPoint y: 229, distance: 17.6
click at [649, 230] on link "View External Url" at bounding box center [652, 227] width 77 height 14
click at [641, 298] on link "View External Url" at bounding box center [652, 295] width 77 height 14
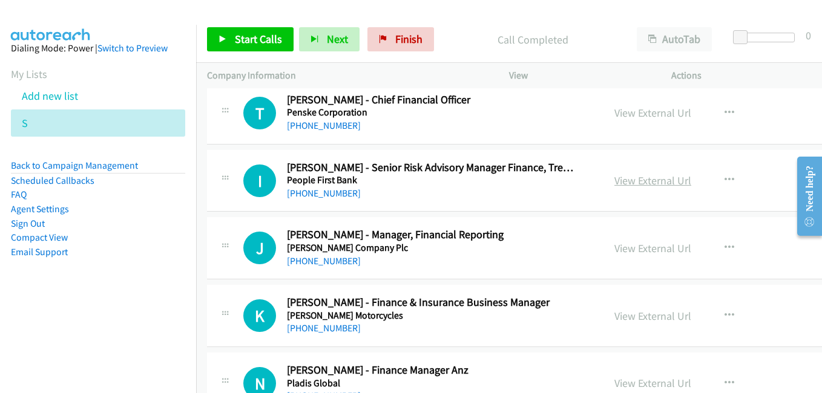
click at [657, 185] on link "View External Url" at bounding box center [652, 181] width 77 height 14
click at [640, 246] on link "View External Url" at bounding box center [652, 249] width 77 height 14
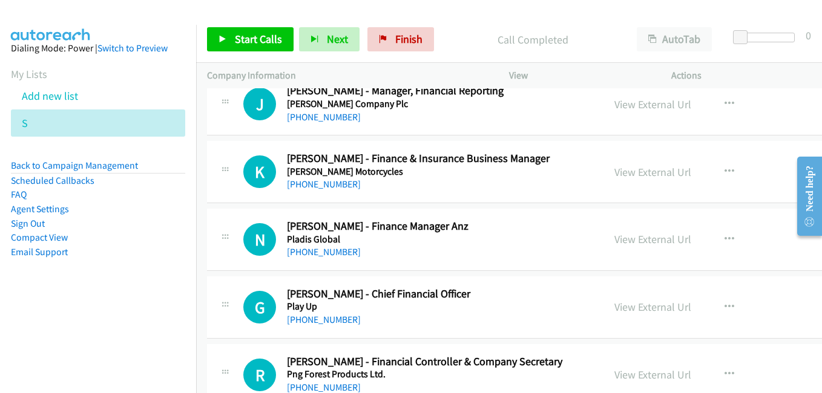
scroll to position [12712, 0]
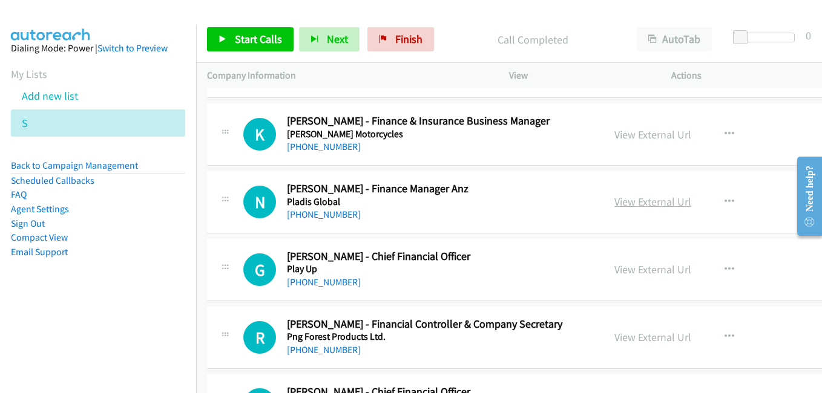
click at [645, 200] on link "View External Url" at bounding box center [652, 202] width 77 height 14
click at [624, 269] on link "View External Url" at bounding box center [652, 270] width 77 height 14
click at [630, 340] on link "View External Url" at bounding box center [652, 338] width 77 height 14
